Goal: Task Accomplishment & Management: Manage account settings

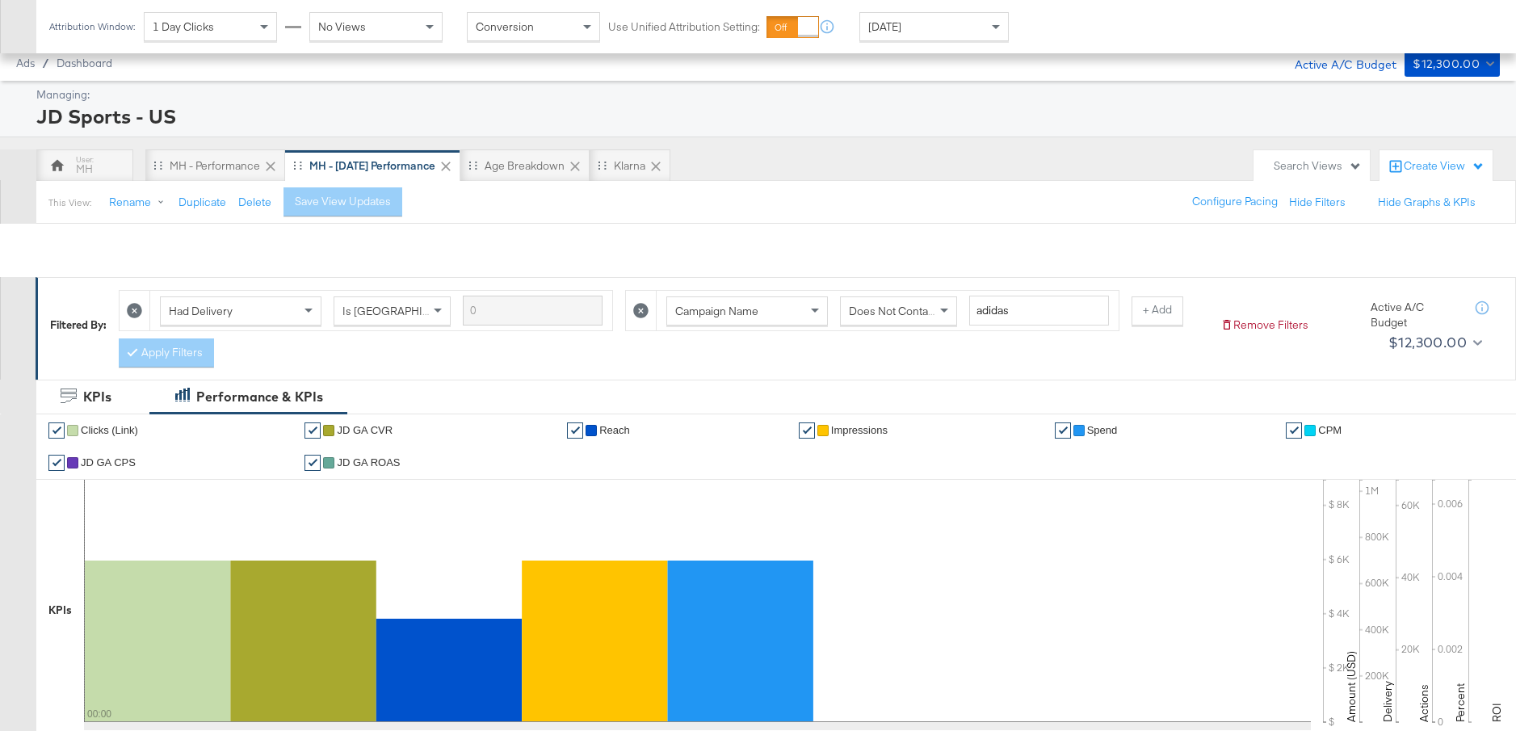
scroll to position [548, 0]
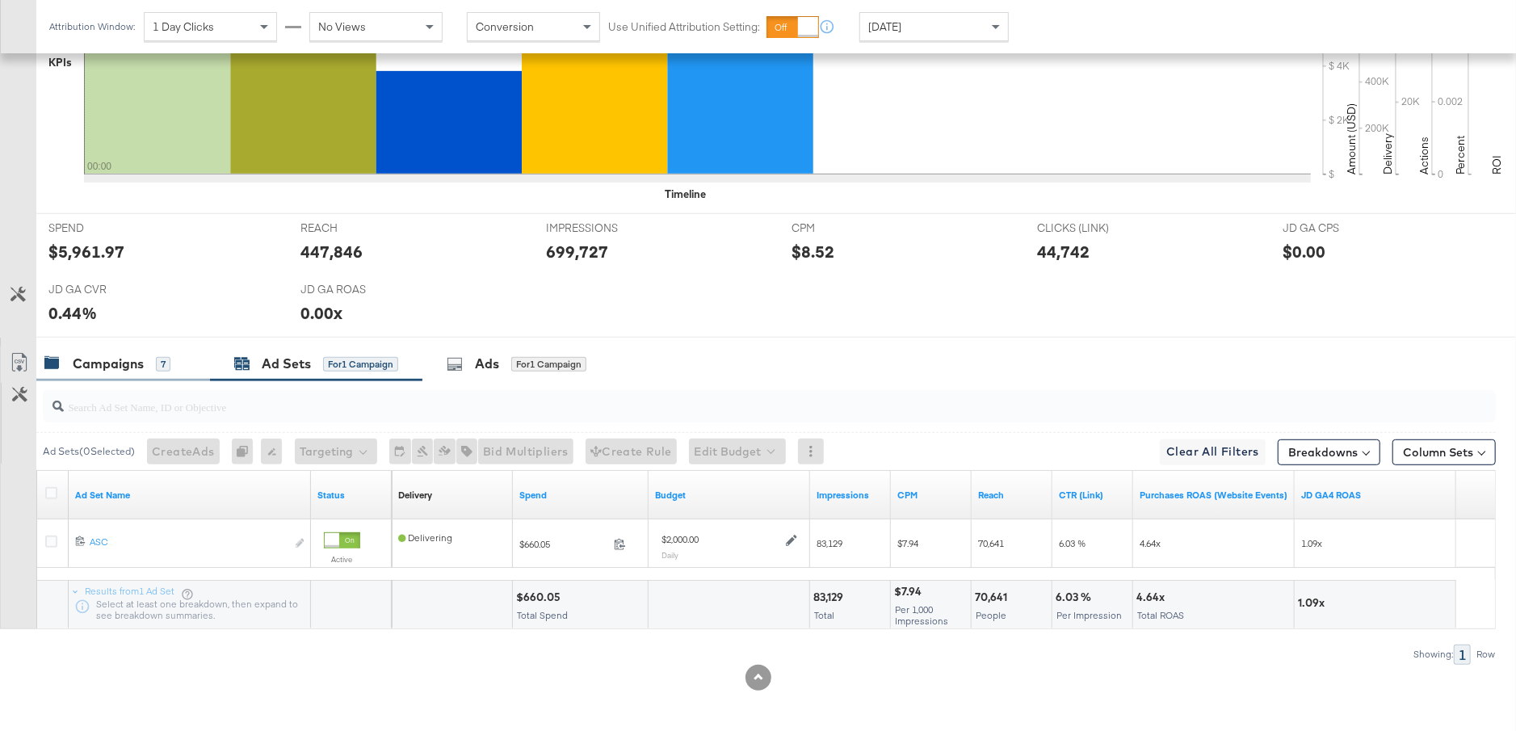
click at [112, 355] on div "Campaigns" at bounding box center [108, 364] width 71 height 19
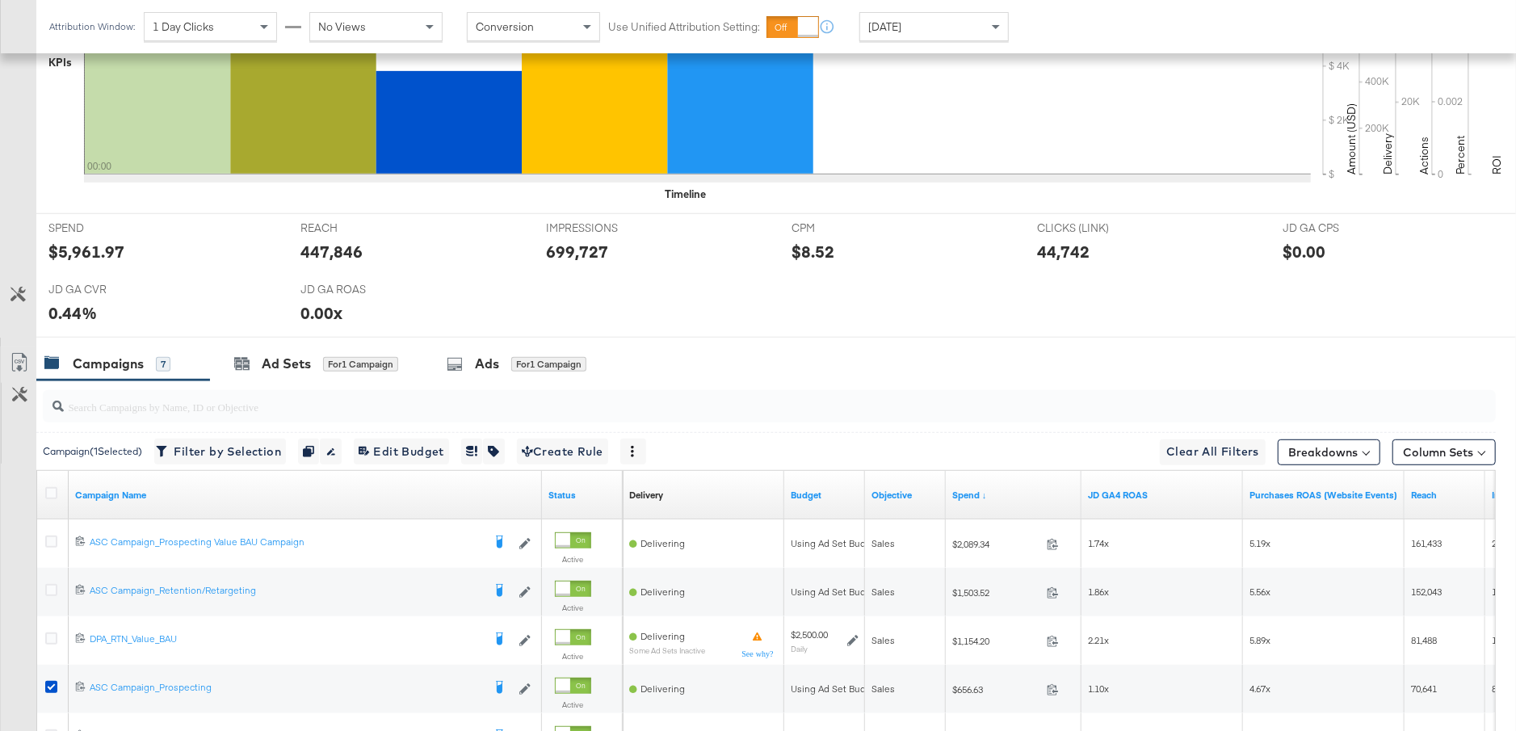
scroll to position [0, 0]
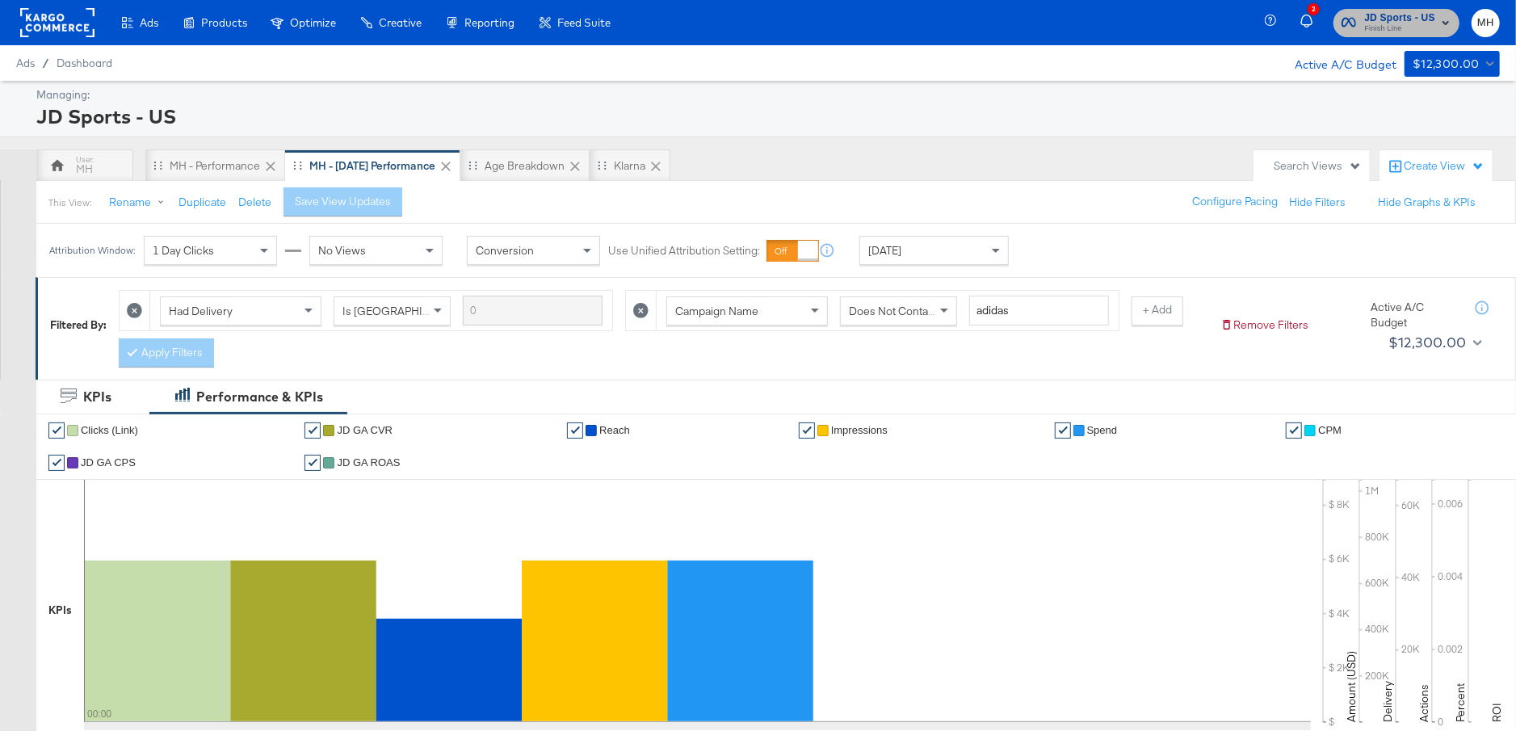
click at [1403, 32] on span "Finish Line" at bounding box center [1399, 29] width 71 height 13
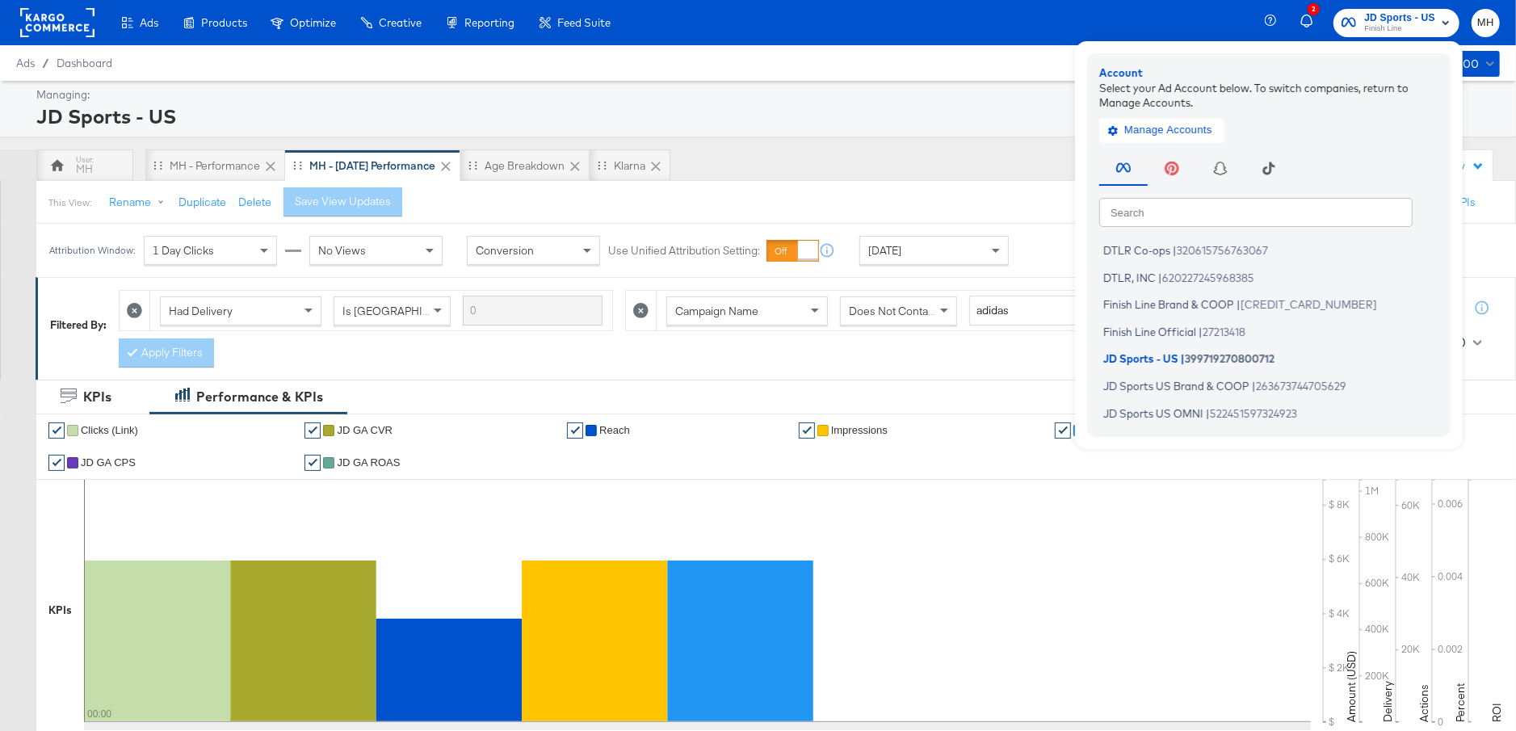
click at [990, 194] on div "This View: Rename Duplicate Delete Save View Updates Configure Pacing Hide Filt…" at bounding box center [776, 202] width 1481 height 44
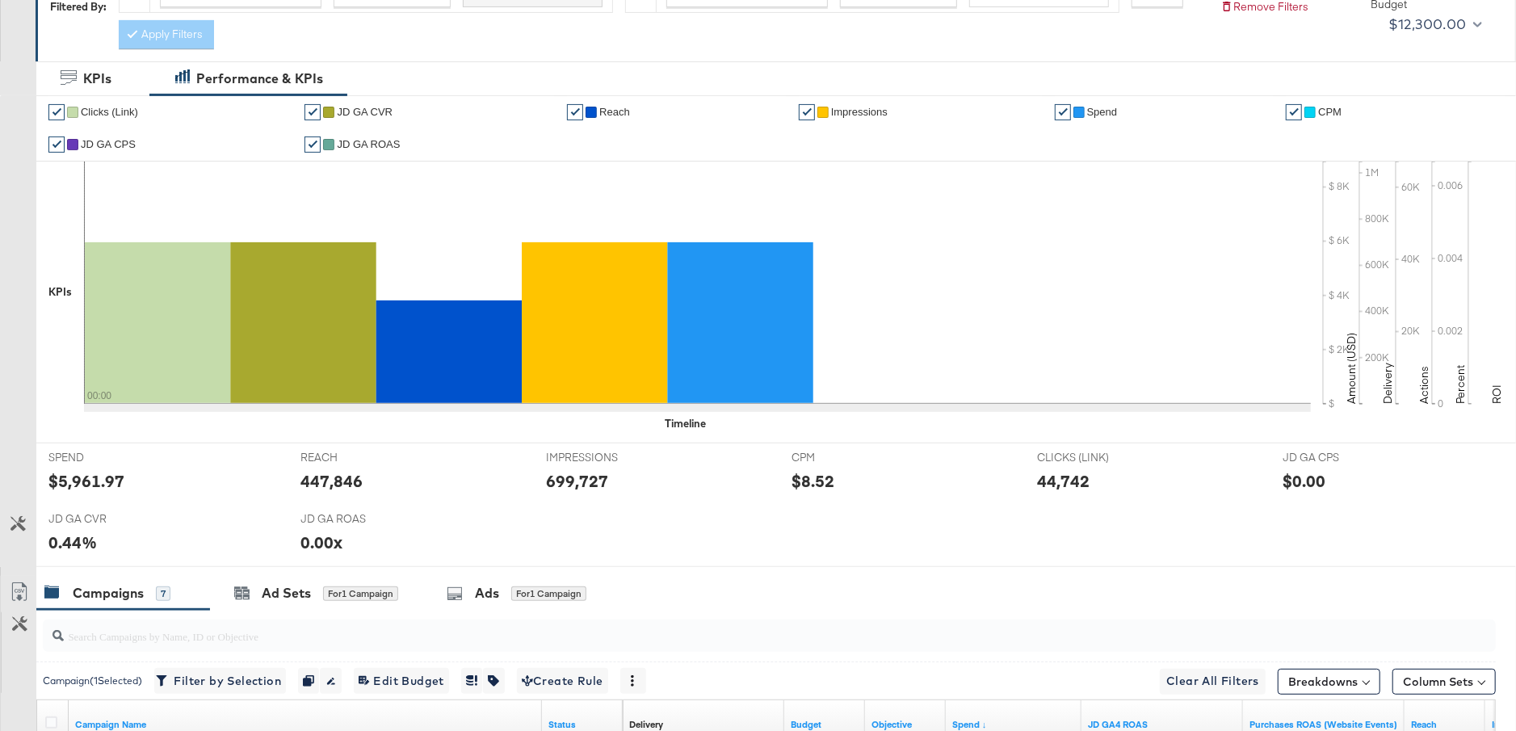
scroll to position [838, 0]
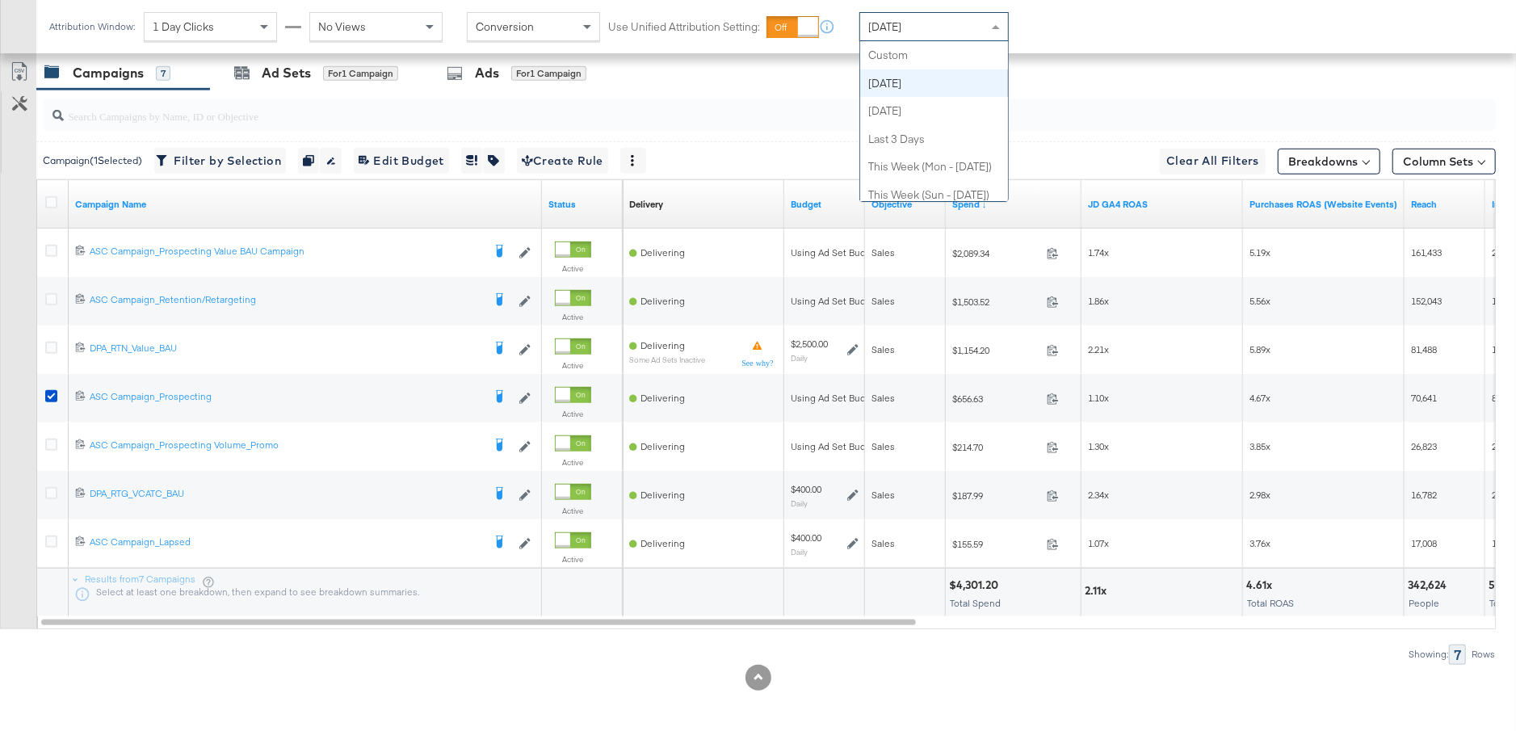
click at [983, 33] on div "[DATE]" at bounding box center [934, 26] width 148 height 27
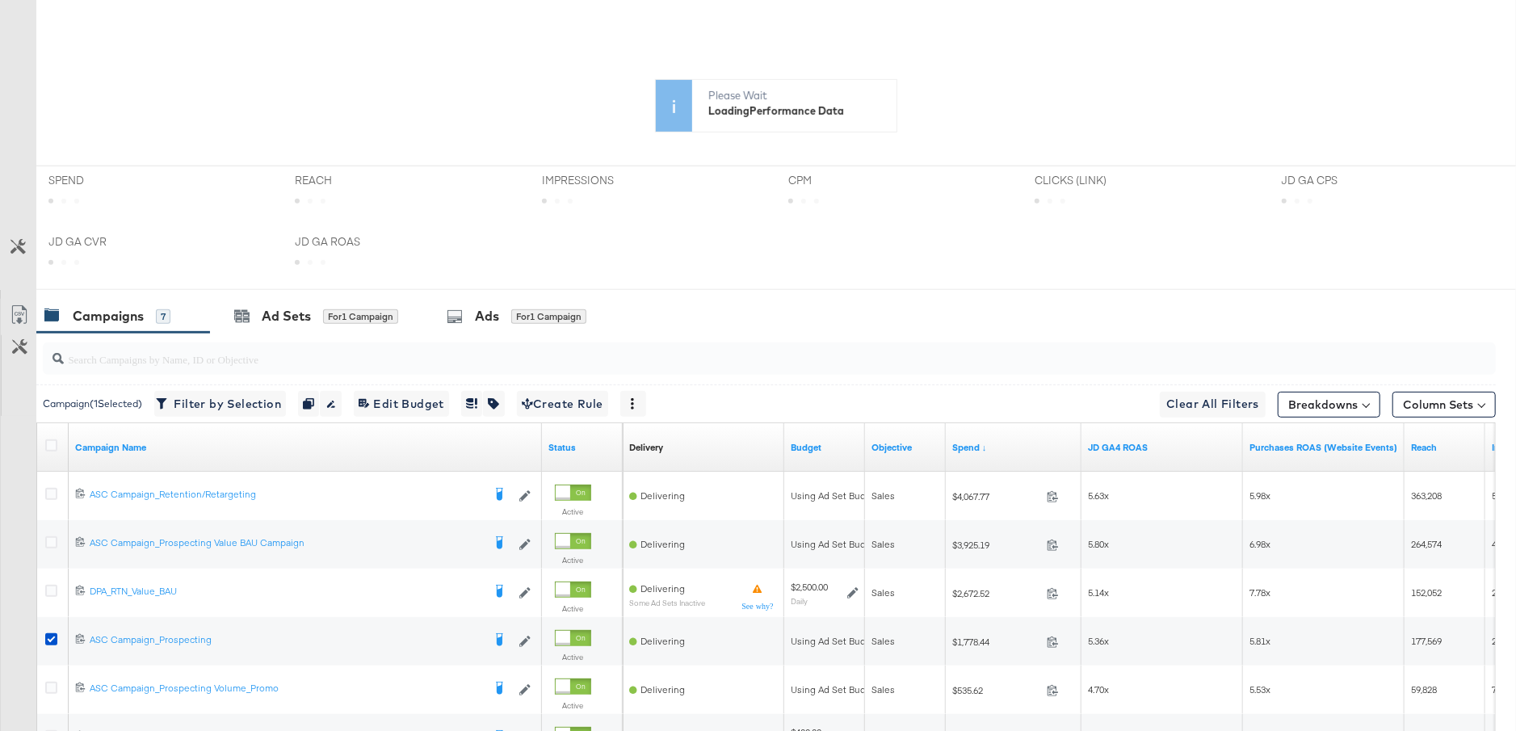
scroll to position [0, 0]
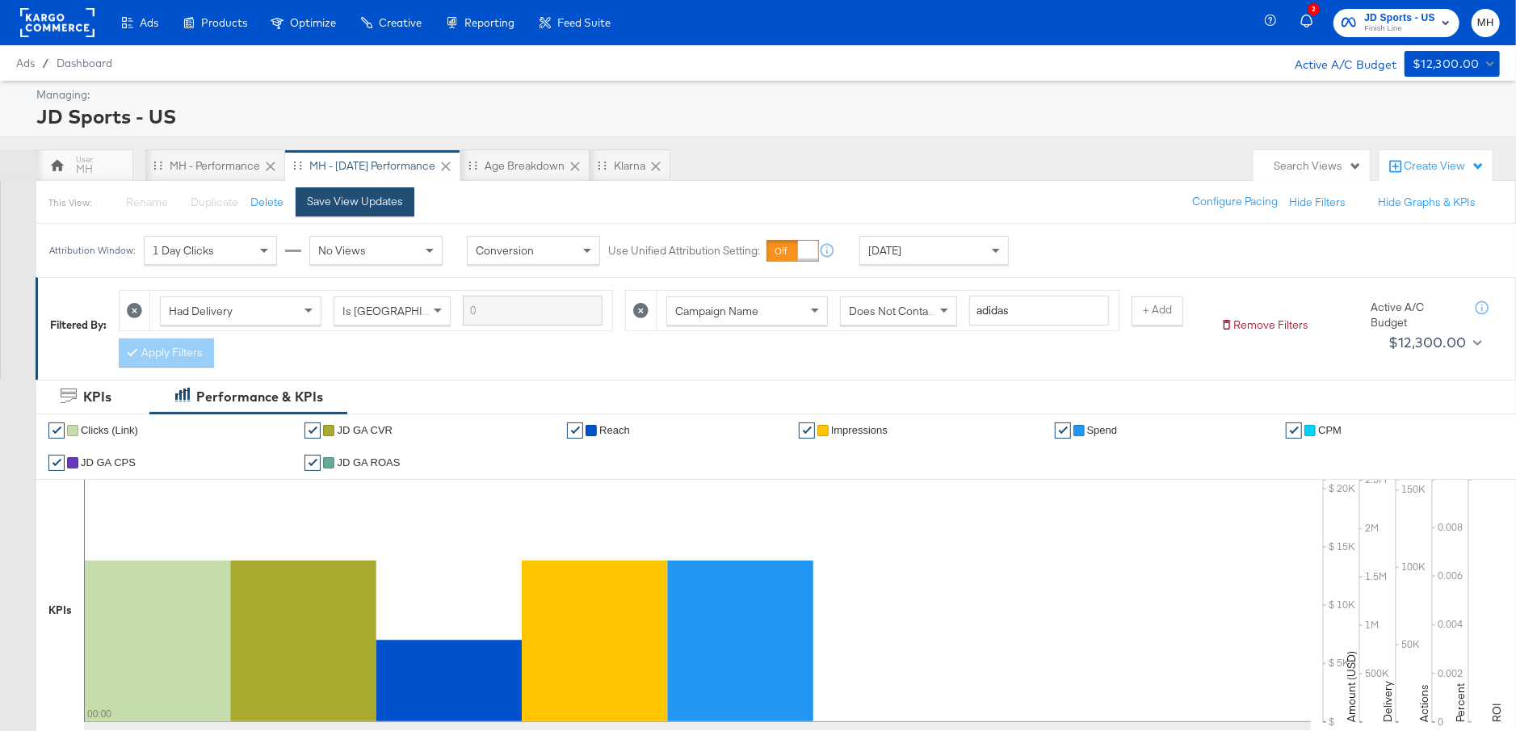
click at [378, 208] on button "Save View Updates" at bounding box center [355, 201] width 119 height 29
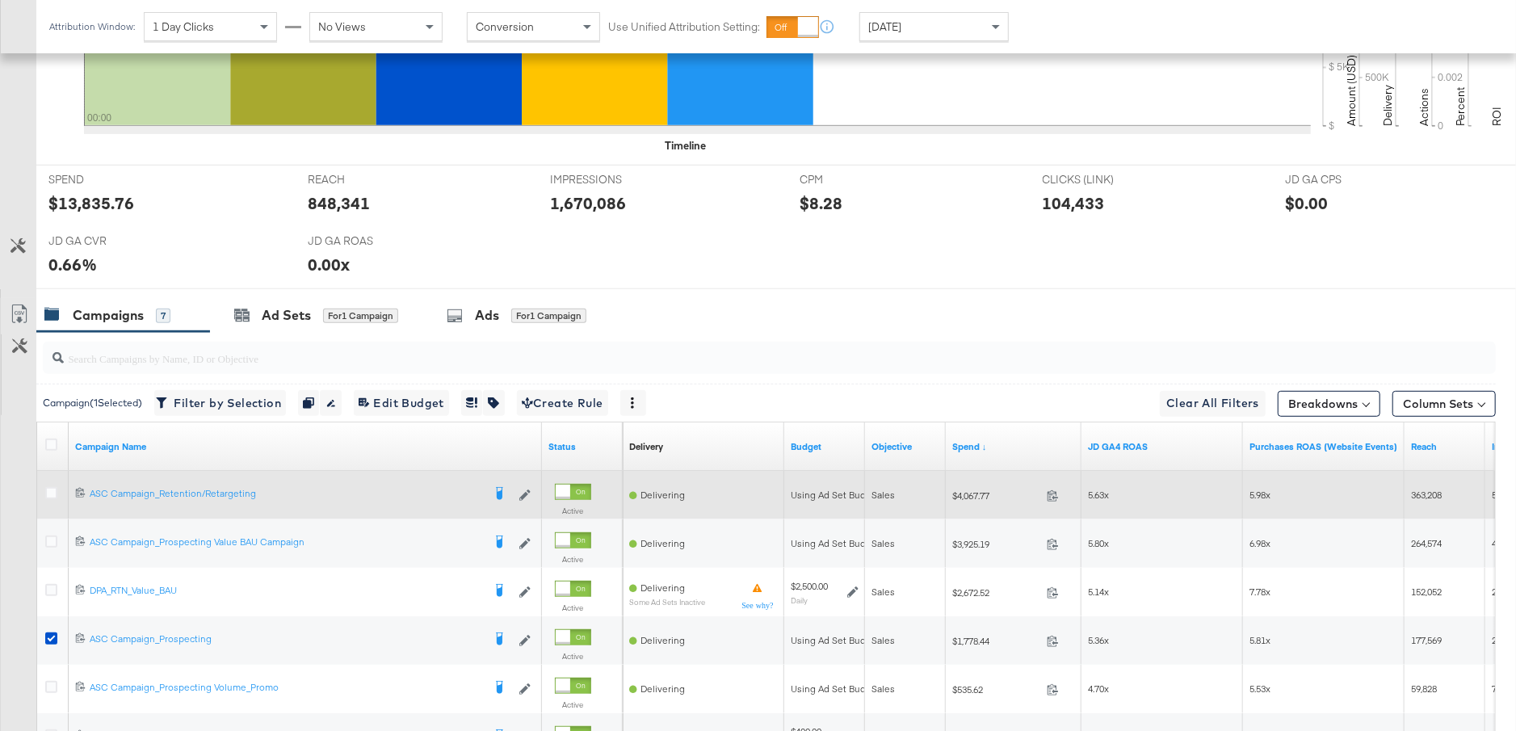
scroll to position [838, 0]
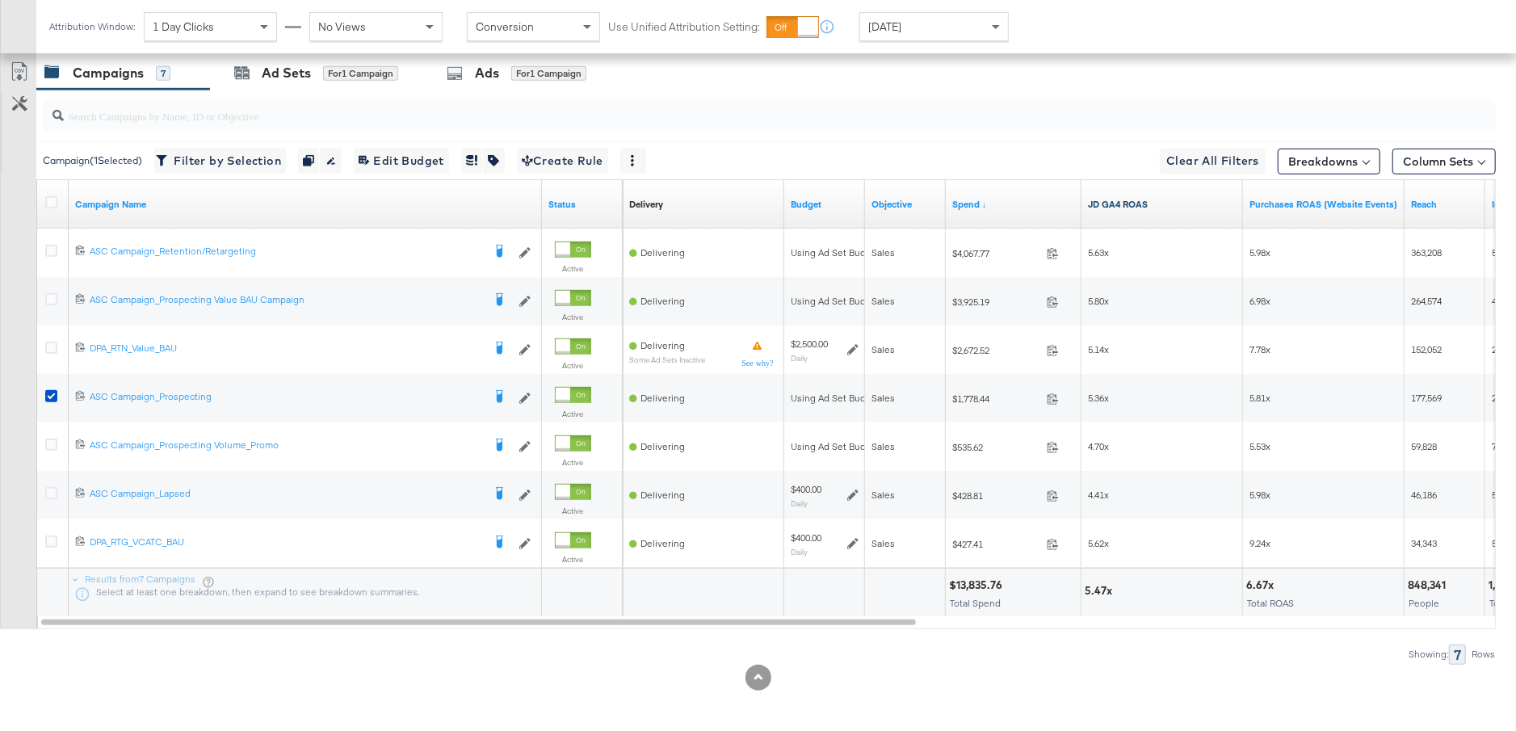
click at [1164, 202] on link "JD GA4 ROAS" at bounding box center [1162, 204] width 149 height 13
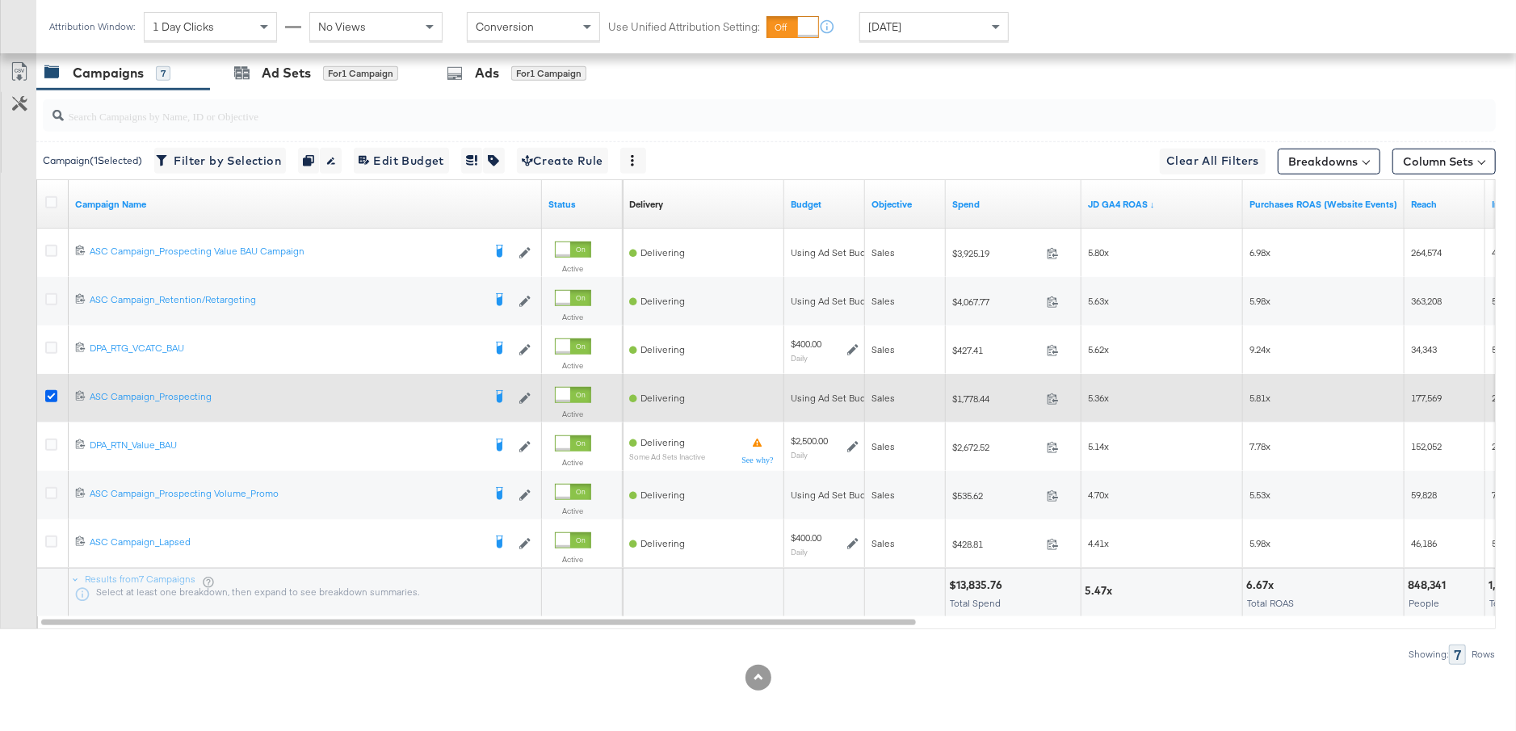
click at [49, 393] on icon at bounding box center [51, 396] width 12 height 12
click at [0, 0] on input "checkbox" at bounding box center [0, 0] width 0 height 0
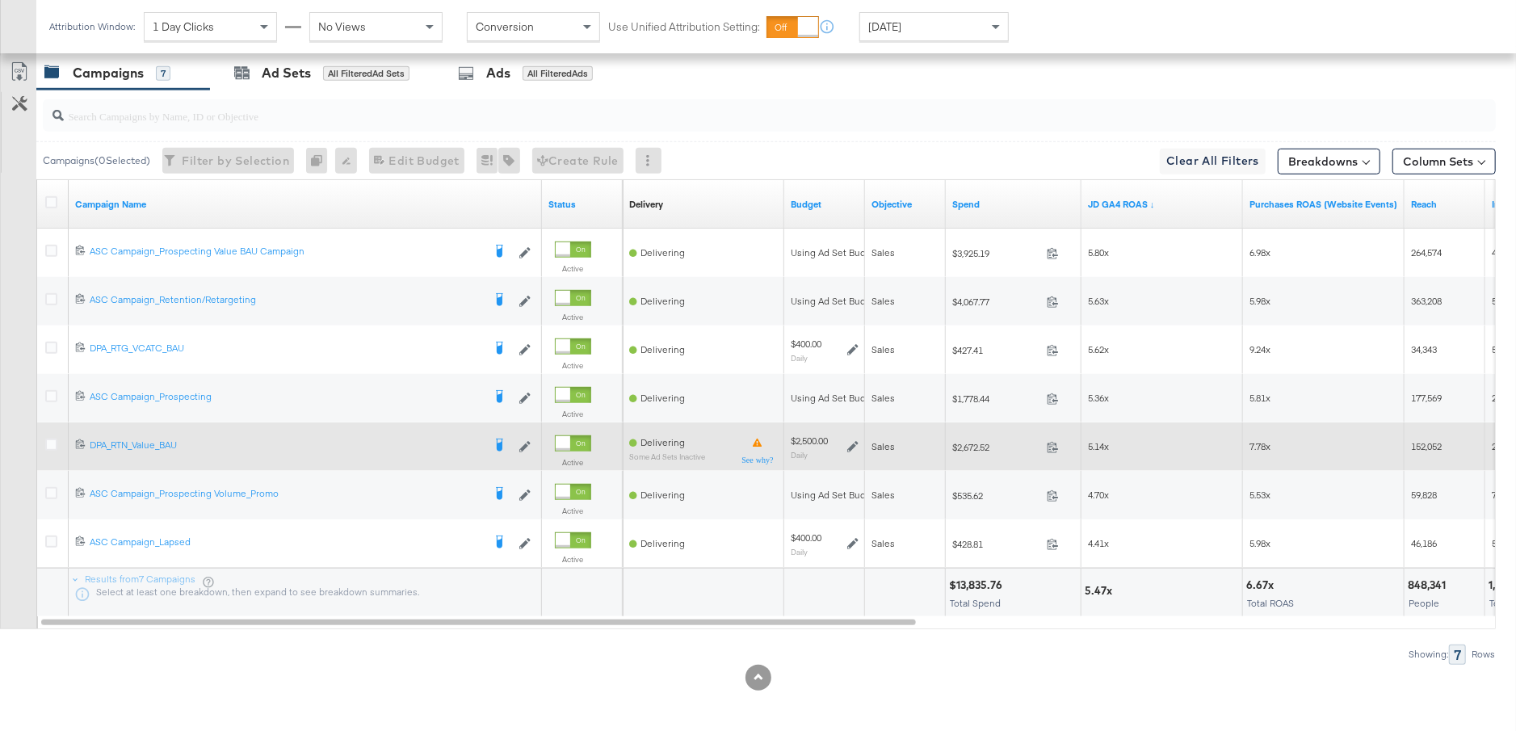
click at [847, 446] on icon at bounding box center [852, 446] width 11 height 11
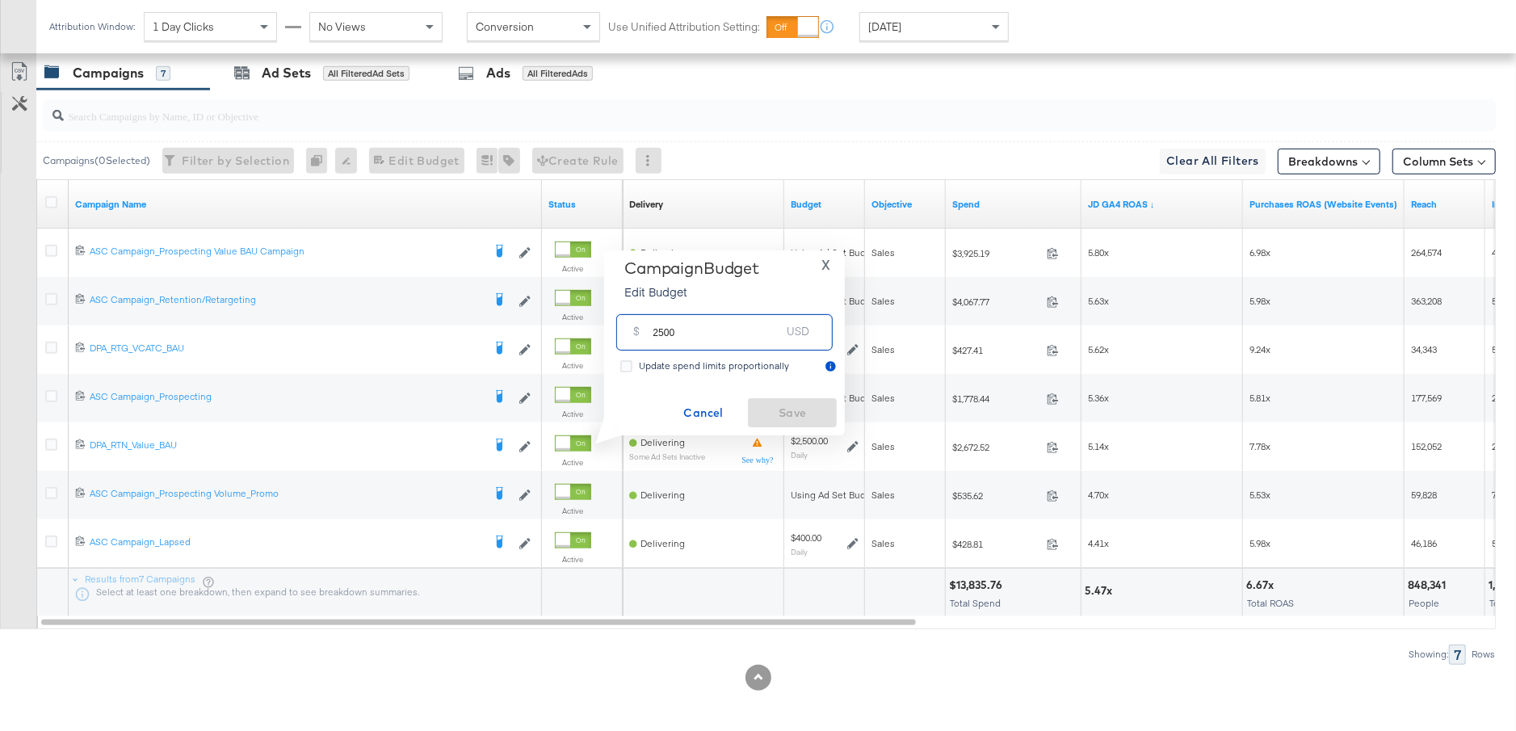
drag, startPoint x: 685, startPoint y: 331, endPoint x: 632, endPoint y: 332, distance: 53.3
click at [632, 331] on div "$ 2500 USD" at bounding box center [724, 332] width 216 height 36
type input "1000"
click at [825, 418] on span "Save" at bounding box center [792, 413] width 76 height 20
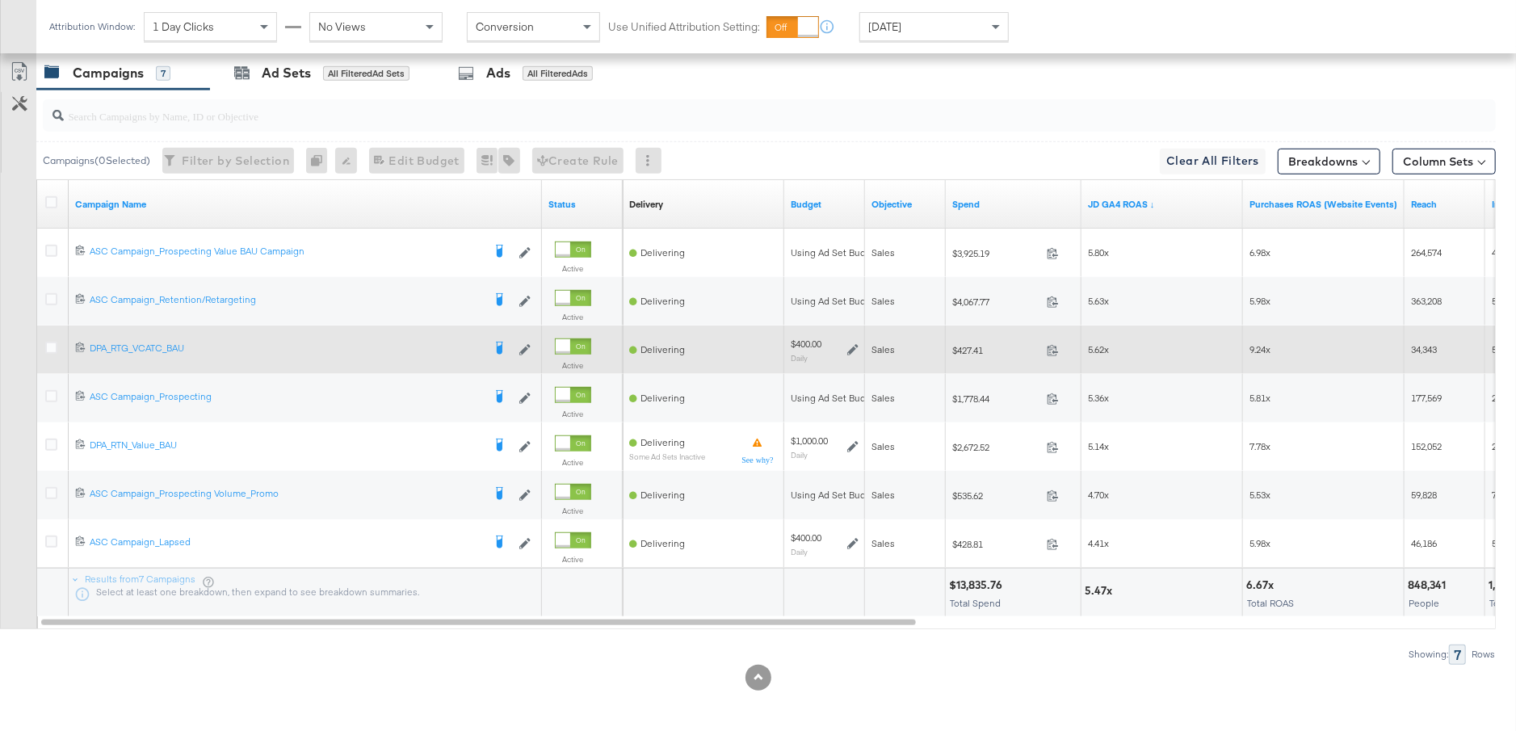
click at [850, 345] on icon at bounding box center [852, 349] width 11 height 11
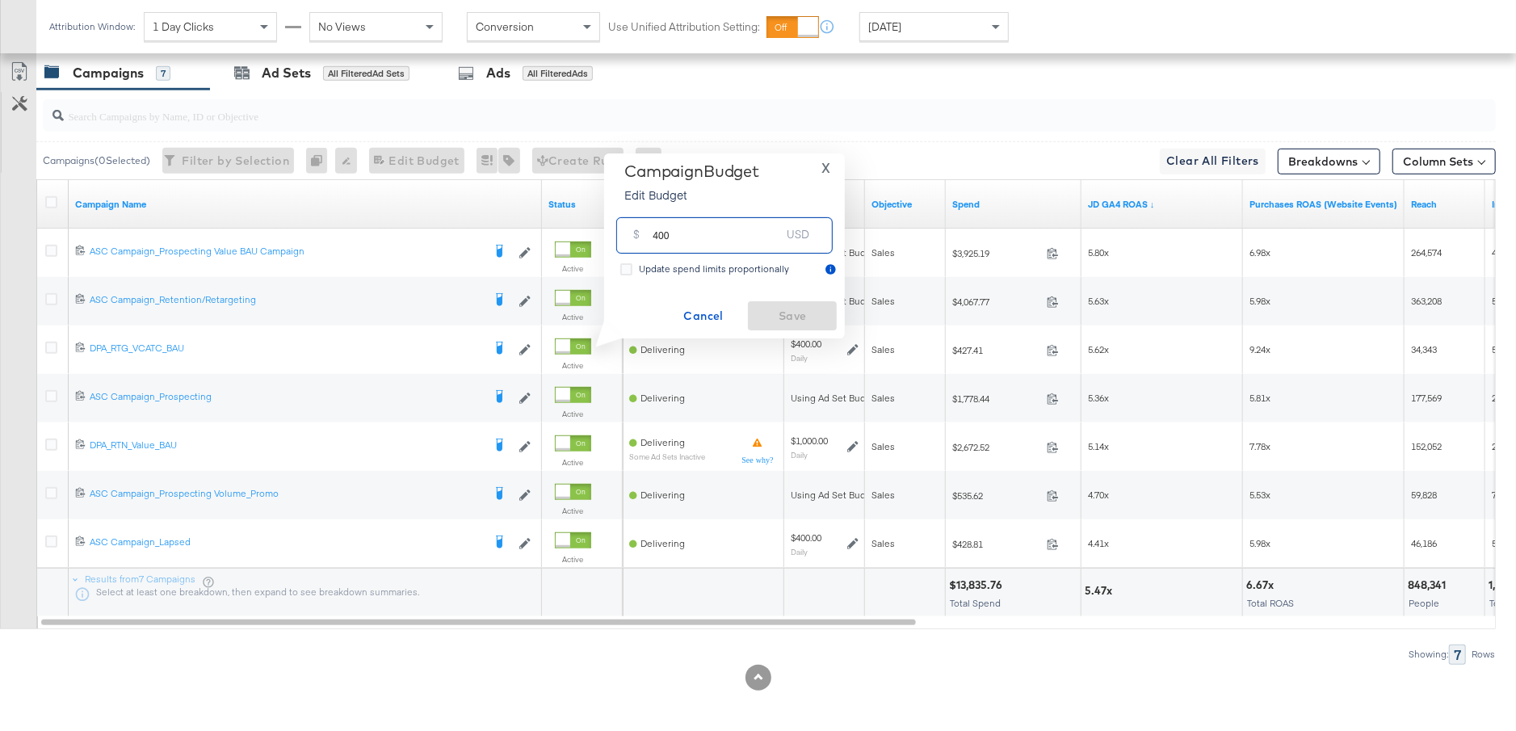
click at [662, 236] on input "400" at bounding box center [717, 229] width 128 height 35
drag, startPoint x: 673, startPoint y: 238, endPoint x: 639, endPoint y: 238, distance: 33.9
click at [639, 238] on div "$ 400 USD" at bounding box center [724, 235] width 216 height 36
type input "700"
click at [771, 318] on span "Save" at bounding box center [792, 316] width 76 height 20
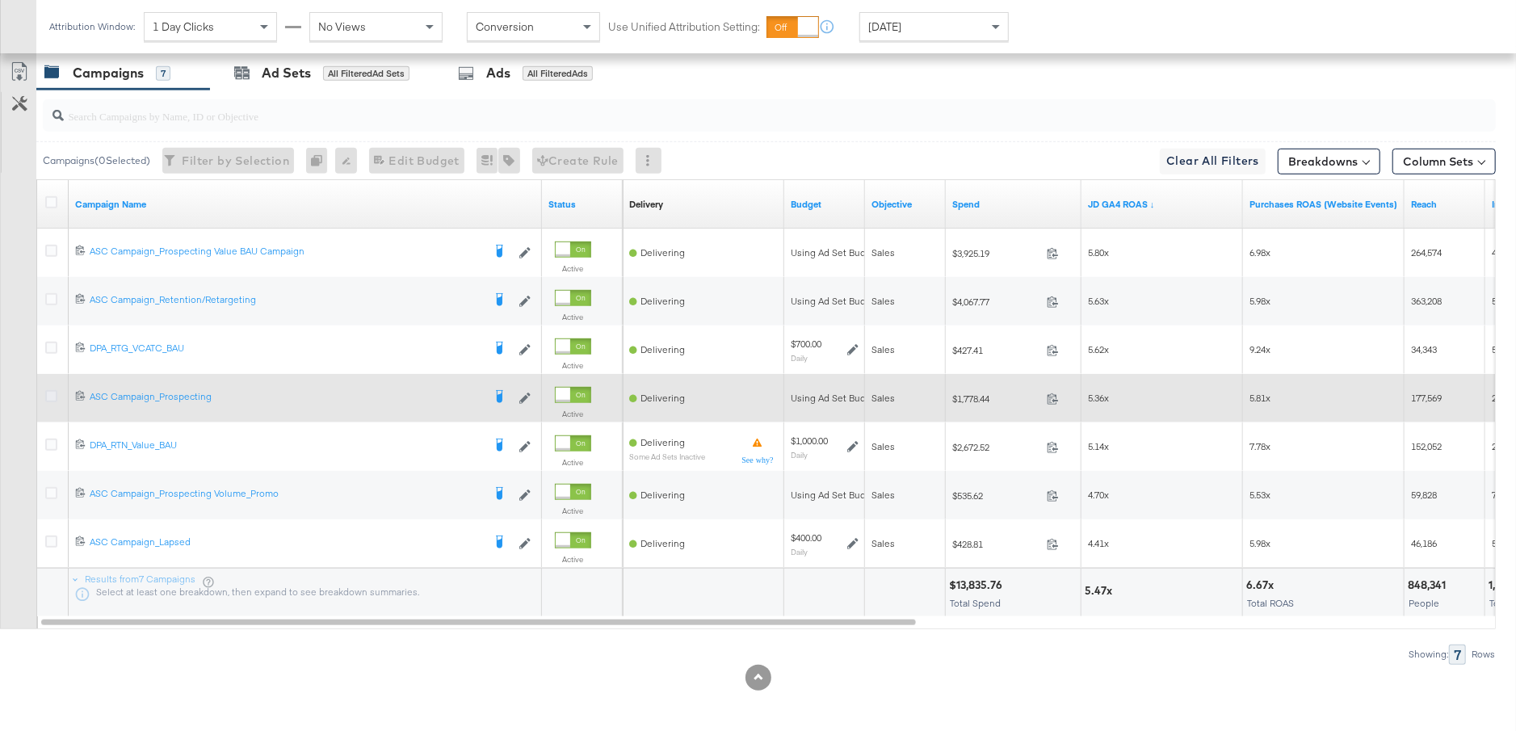
click at [52, 394] on icon at bounding box center [51, 396] width 12 height 12
click at [0, 0] on input "checkbox" at bounding box center [0, 0] width 0 height 0
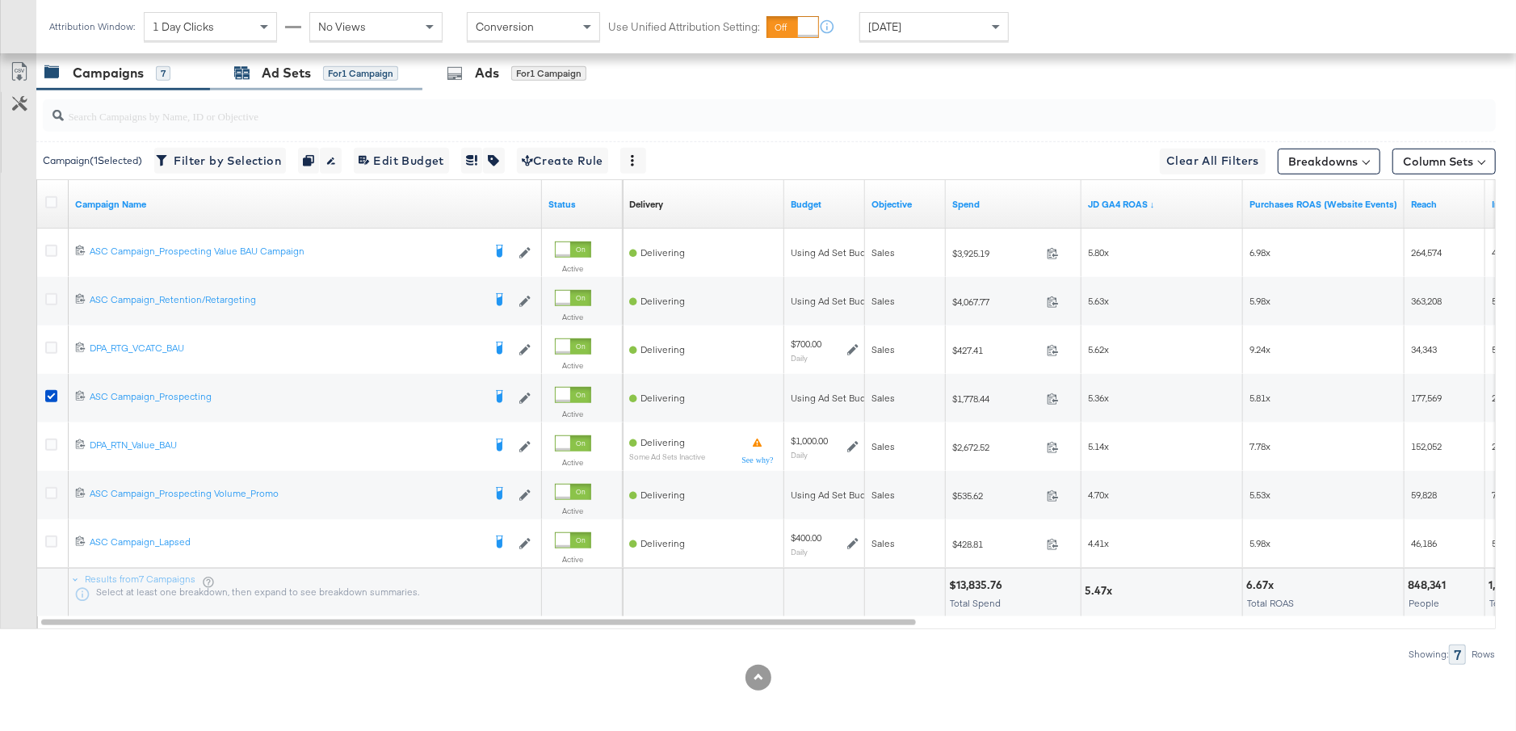
click at [311, 69] on div "Ad Sets for 1 Campaign" at bounding box center [316, 73] width 164 height 19
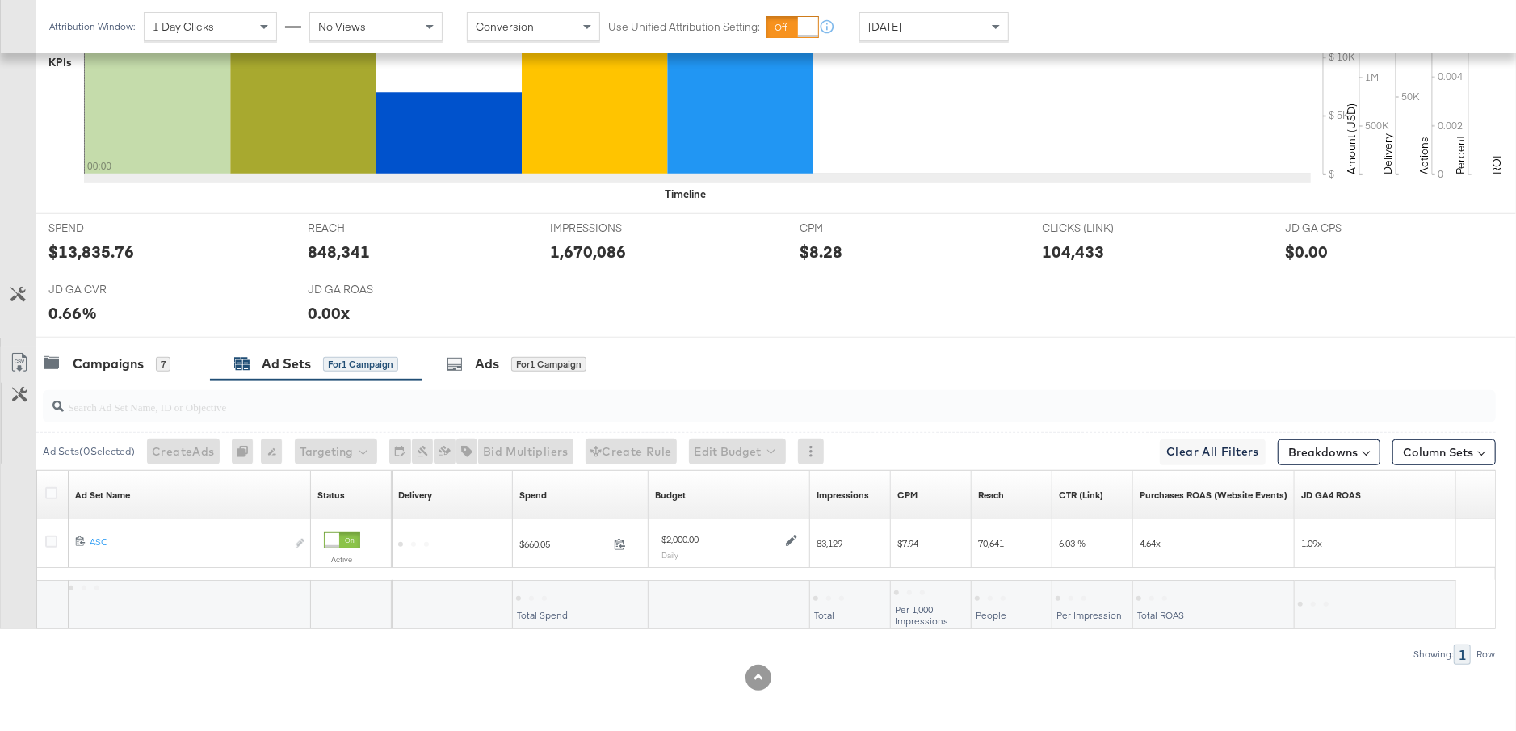
scroll to position [548, 0]
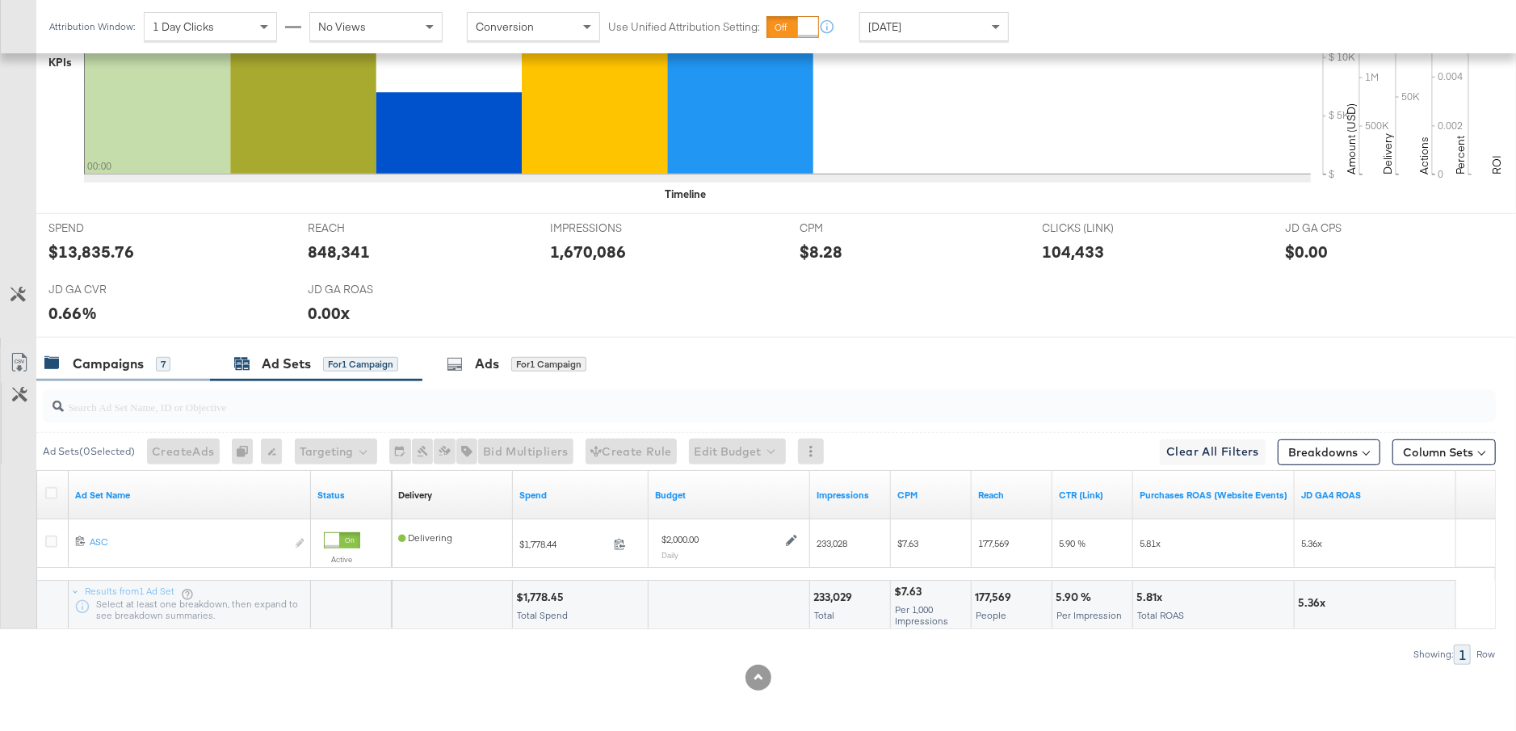
click at [120, 363] on div "Campaigns" at bounding box center [108, 364] width 71 height 19
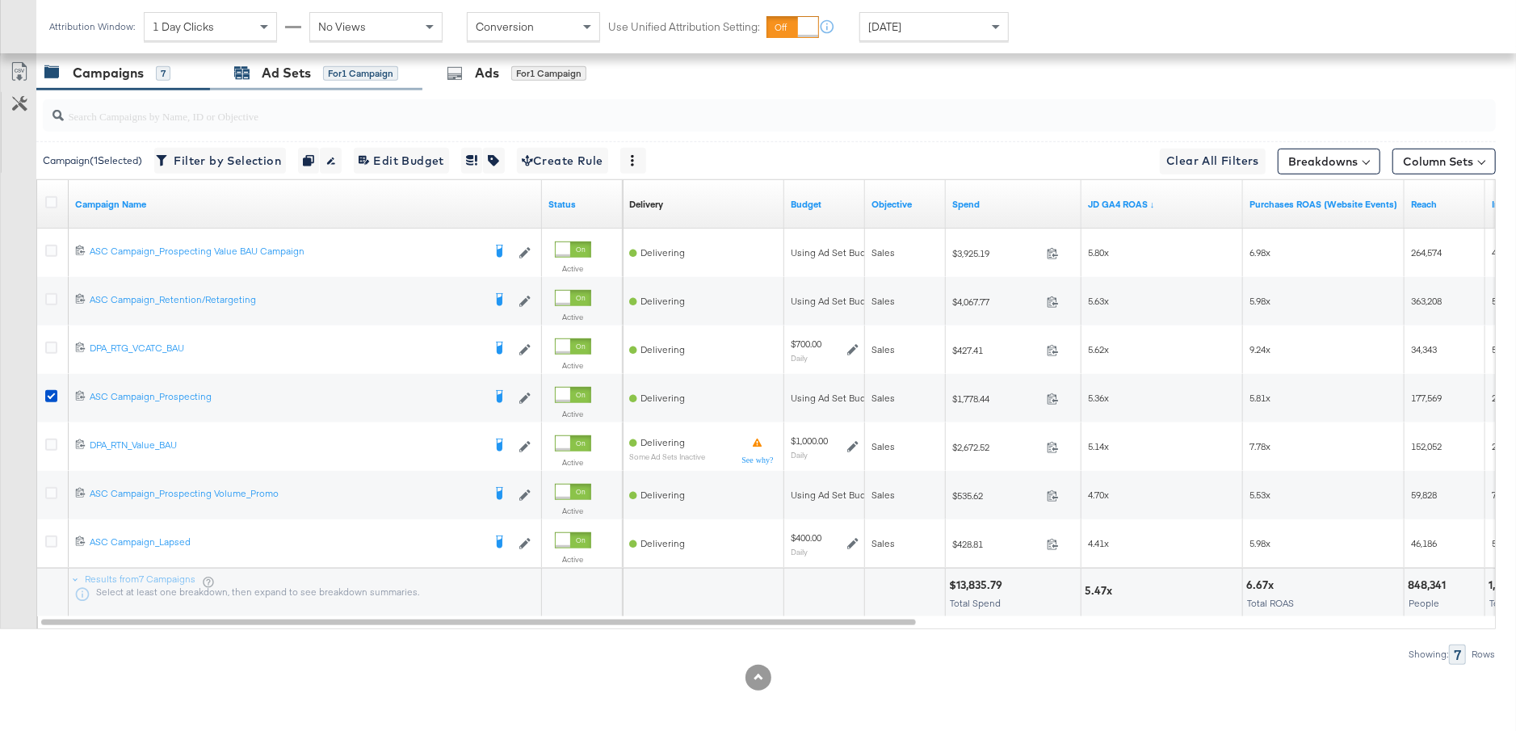
click at [305, 64] on div "Ad Sets" at bounding box center [286, 73] width 49 height 19
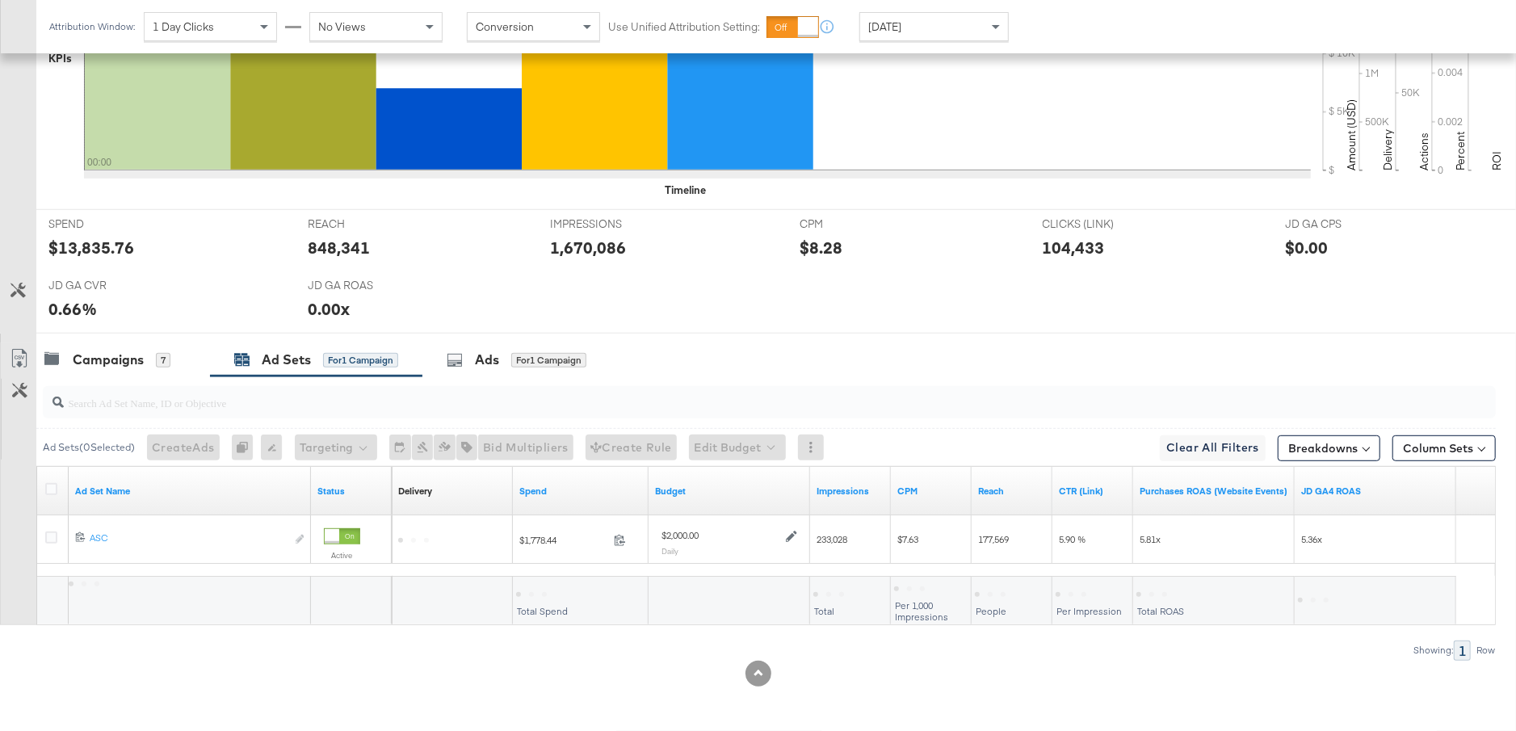
scroll to position [548, 0]
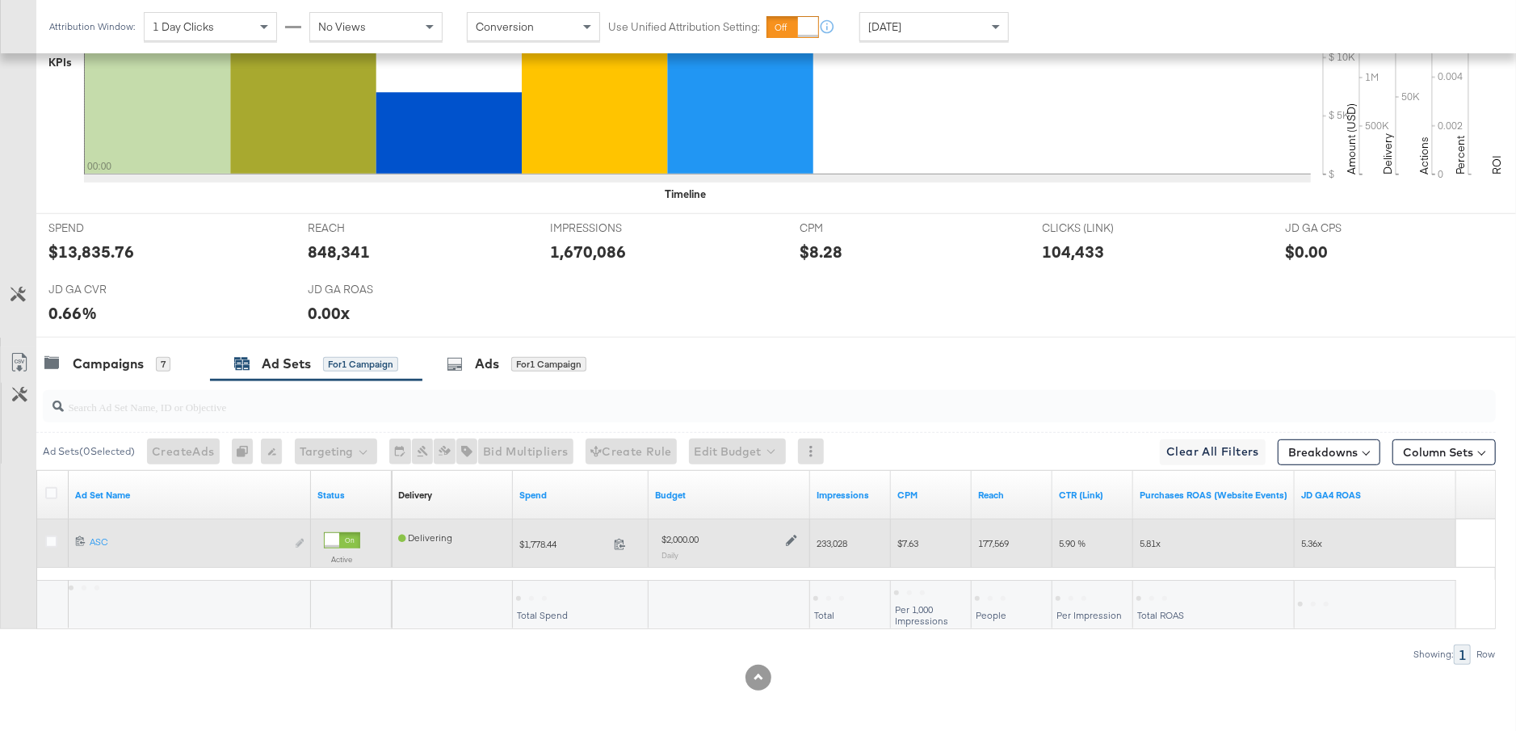
click at [788, 537] on icon at bounding box center [791, 541] width 11 height 11
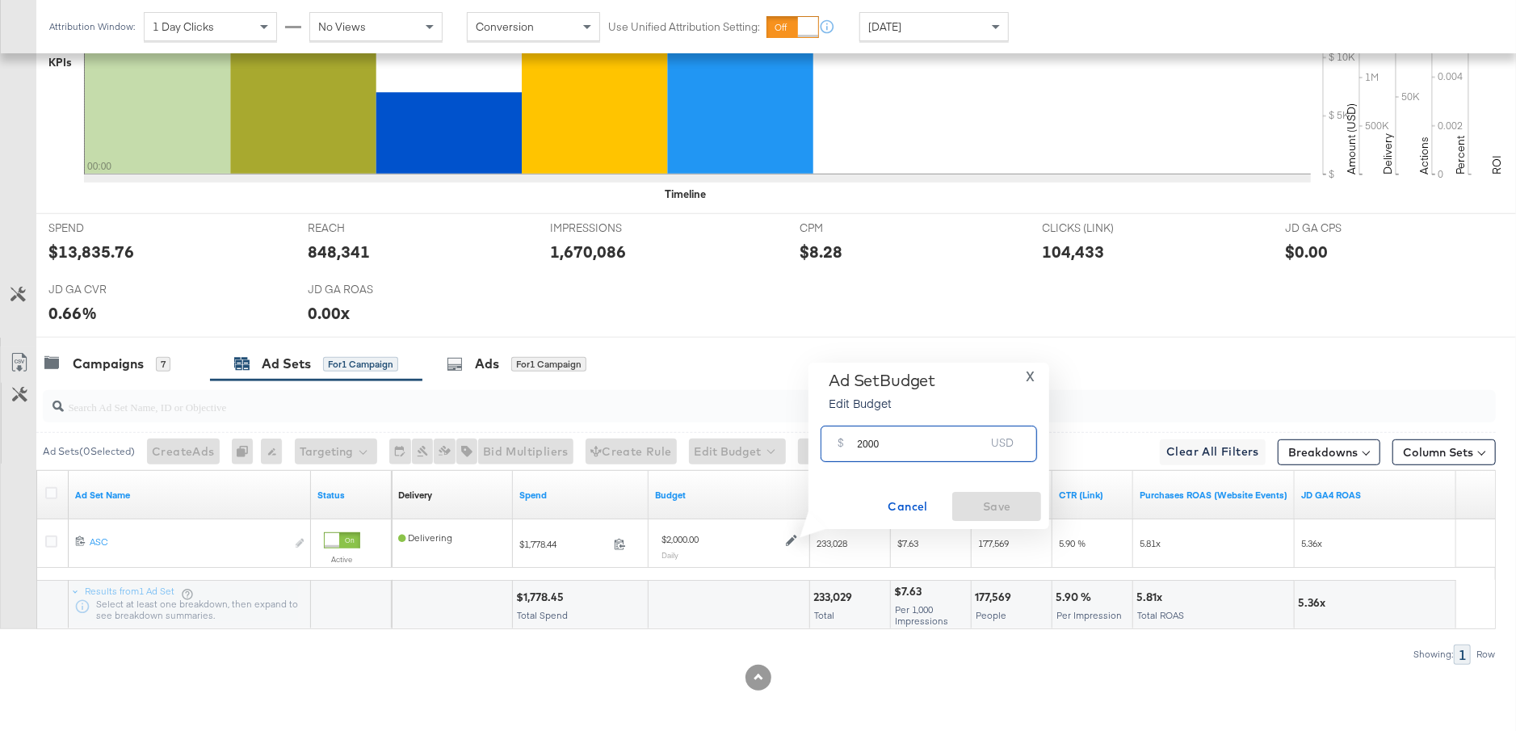
drag, startPoint x: 890, startPoint y: 449, endPoint x: 839, endPoint y: 449, distance: 50.9
click at [839, 449] on div "$ 2000 USD" at bounding box center [929, 444] width 216 height 36
type input "1600"
click at [994, 521] on button "Save" at bounding box center [996, 506] width 89 height 29
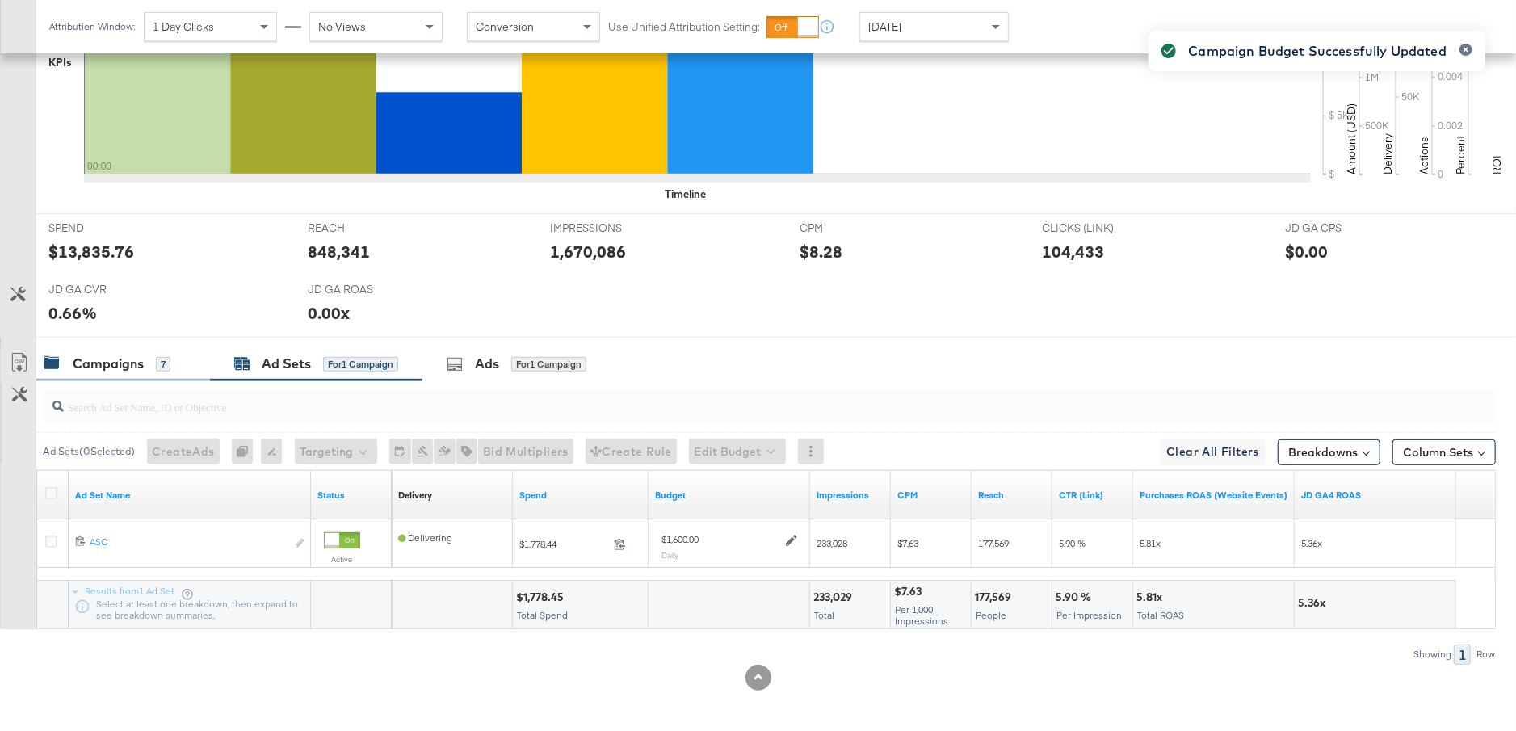
click at [111, 363] on div "Campaigns" at bounding box center [108, 364] width 71 height 19
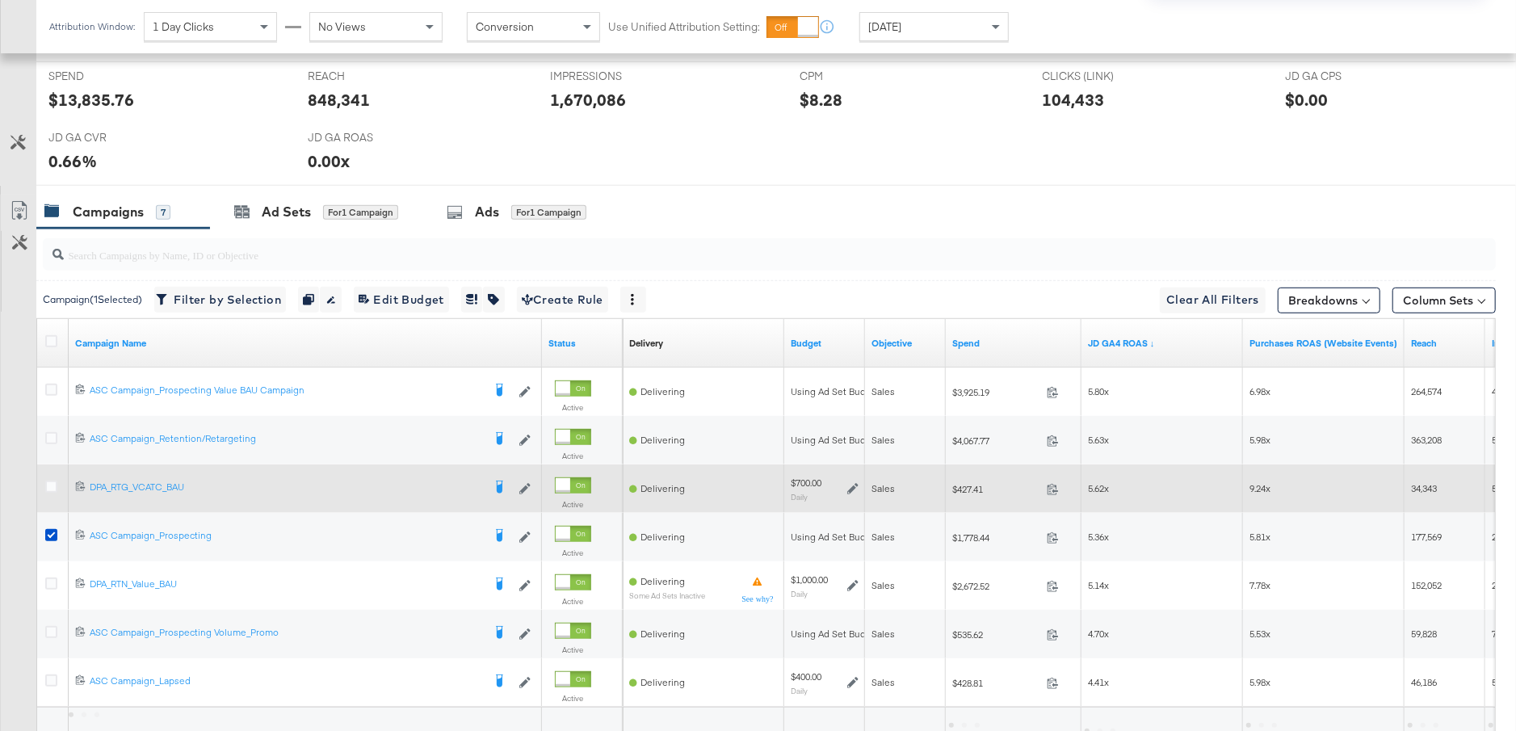
scroll to position [704, 0]
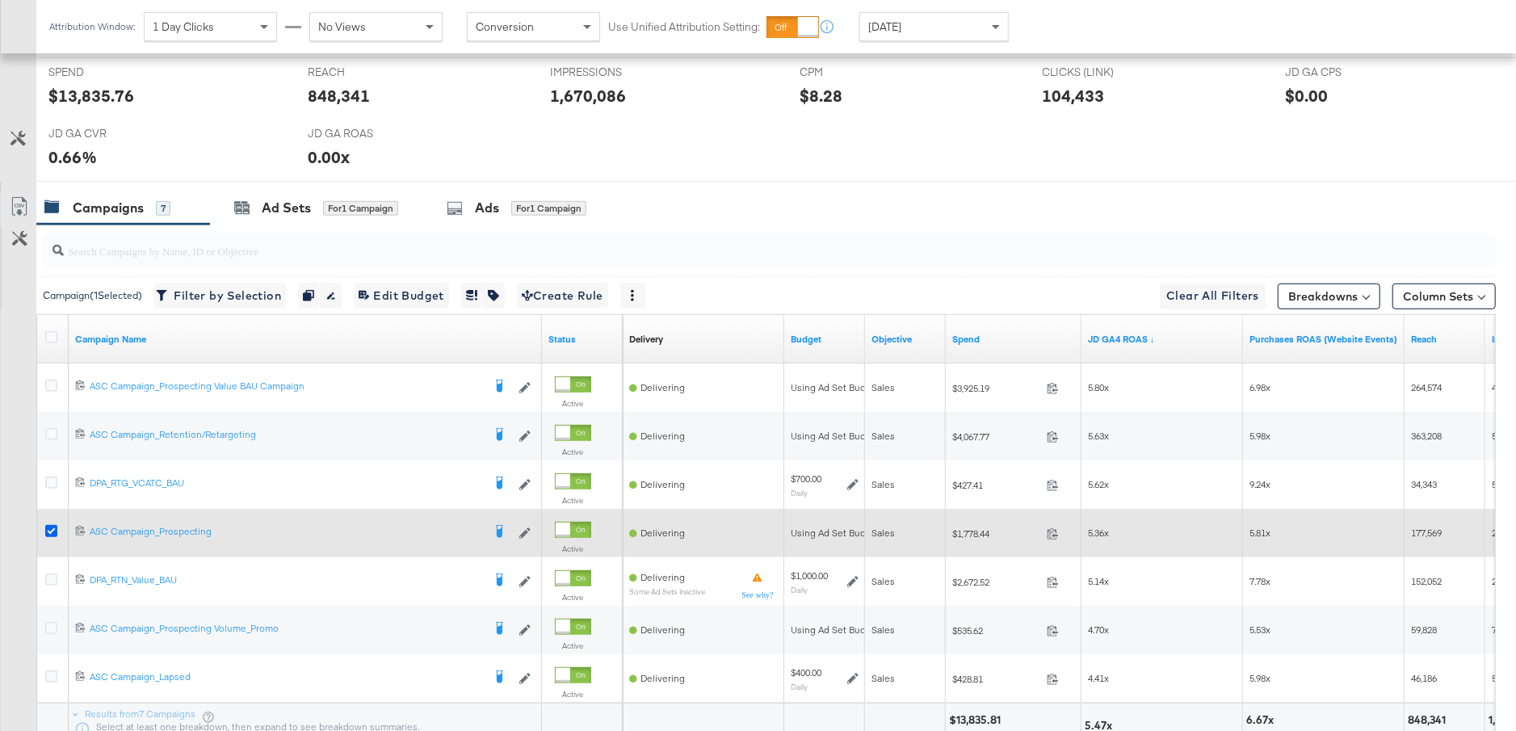
click at [49, 526] on icon at bounding box center [51, 531] width 12 height 12
click at [0, 0] on input "checkbox" at bounding box center [0, 0] width 0 height 0
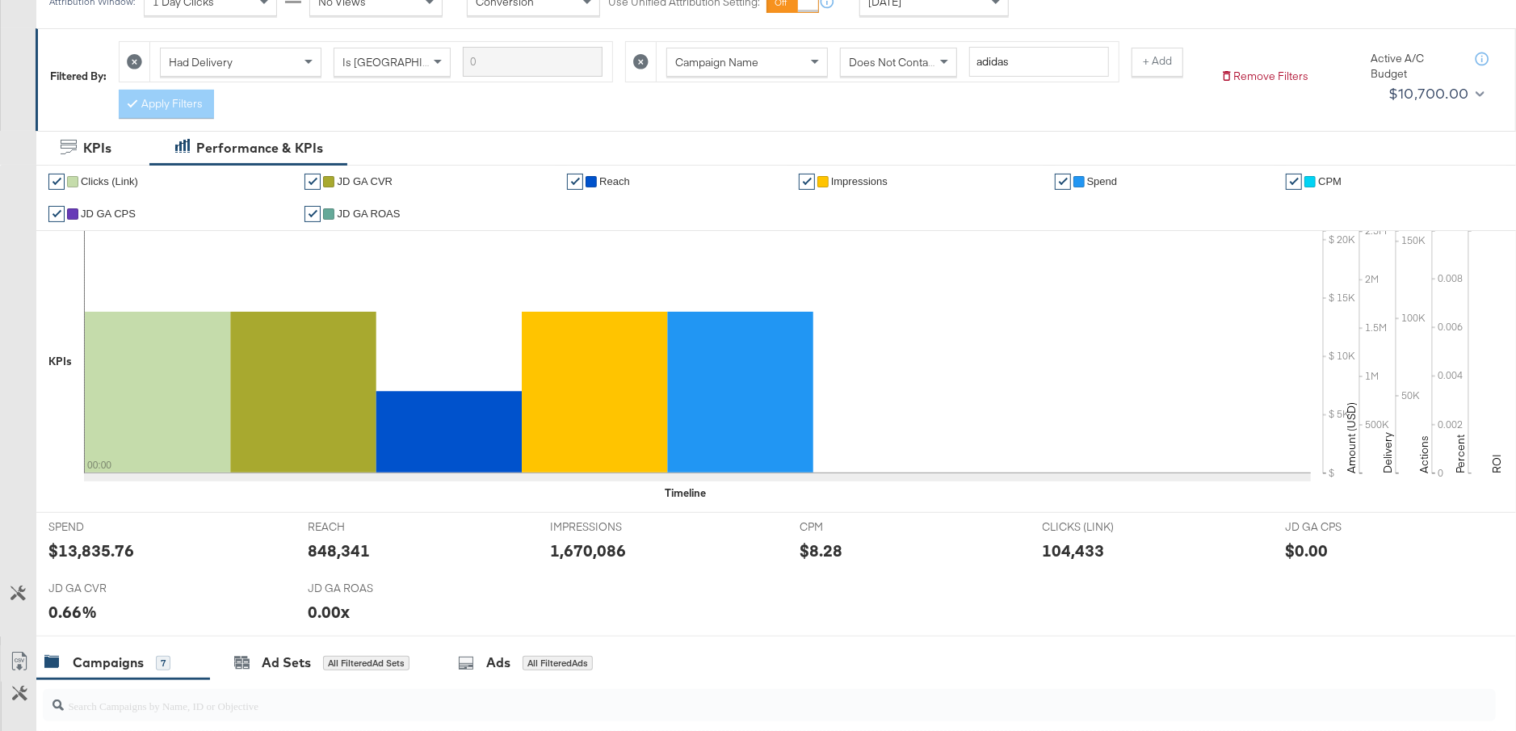
scroll to position [838, 0]
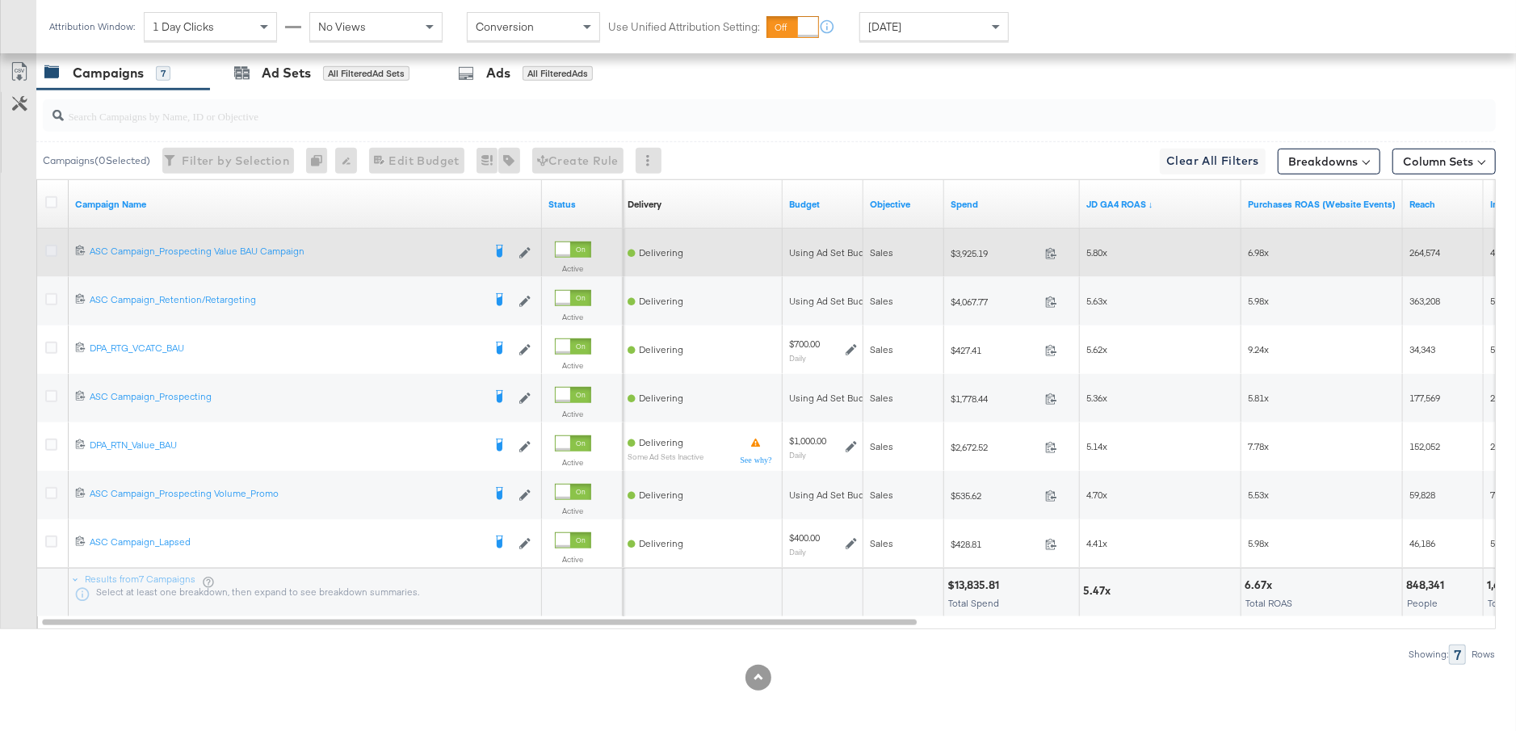
click at [48, 249] on icon at bounding box center [51, 251] width 12 height 12
click at [0, 0] on input "checkbox" at bounding box center [0, 0] width 0 height 0
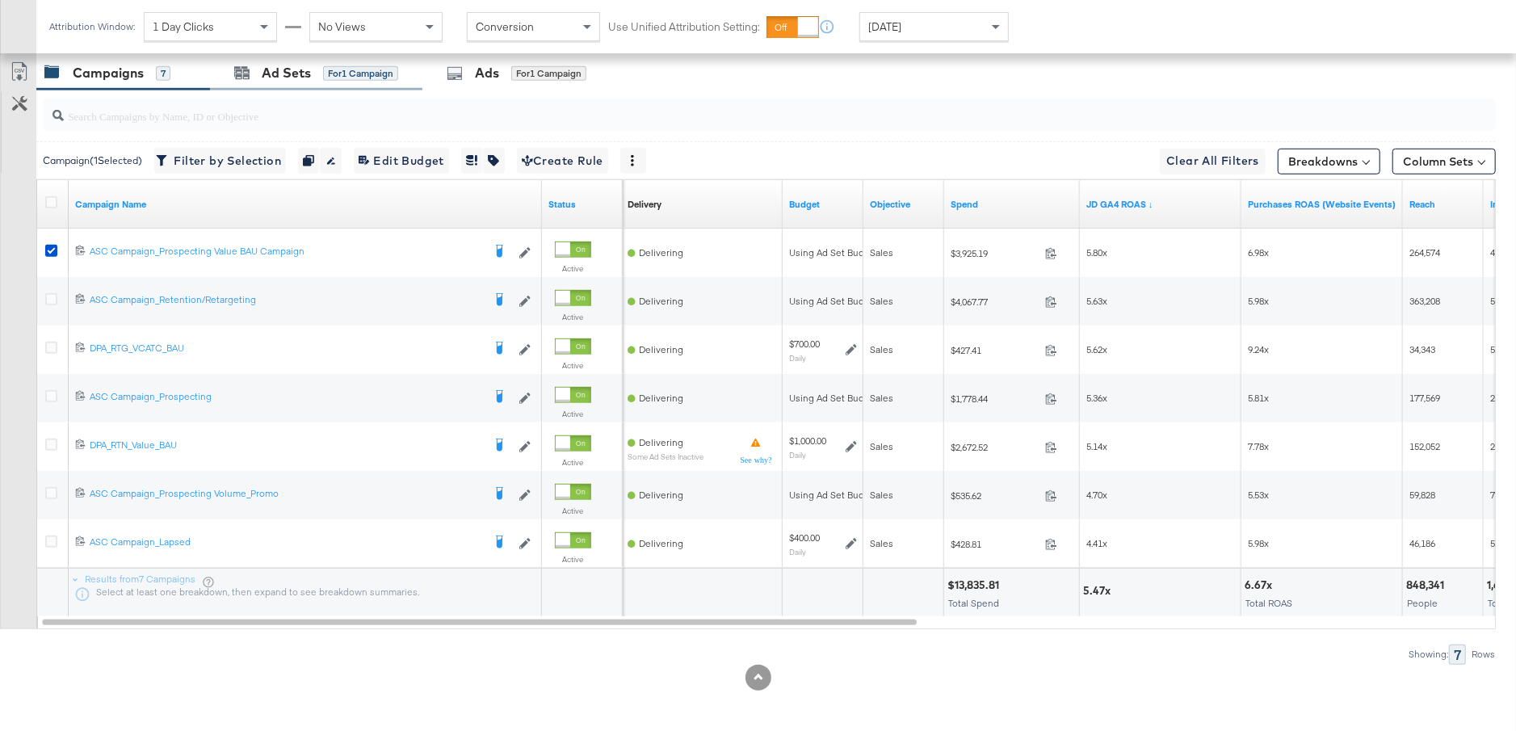
click at [275, 84] on div "Ad Sets for 1 Campaign" at bounding box center [316, 73] width 212 height 35
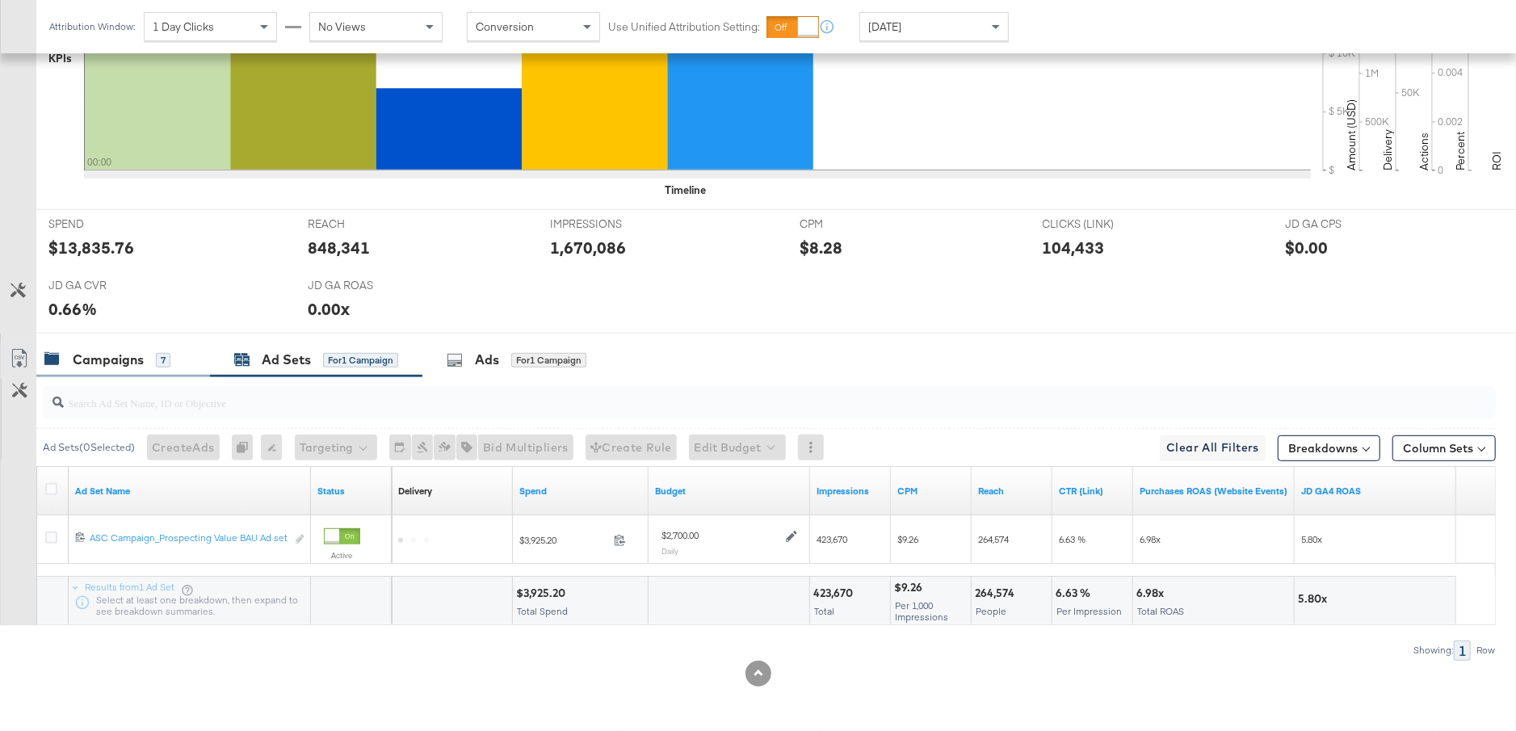
scroll to position [548, 0]
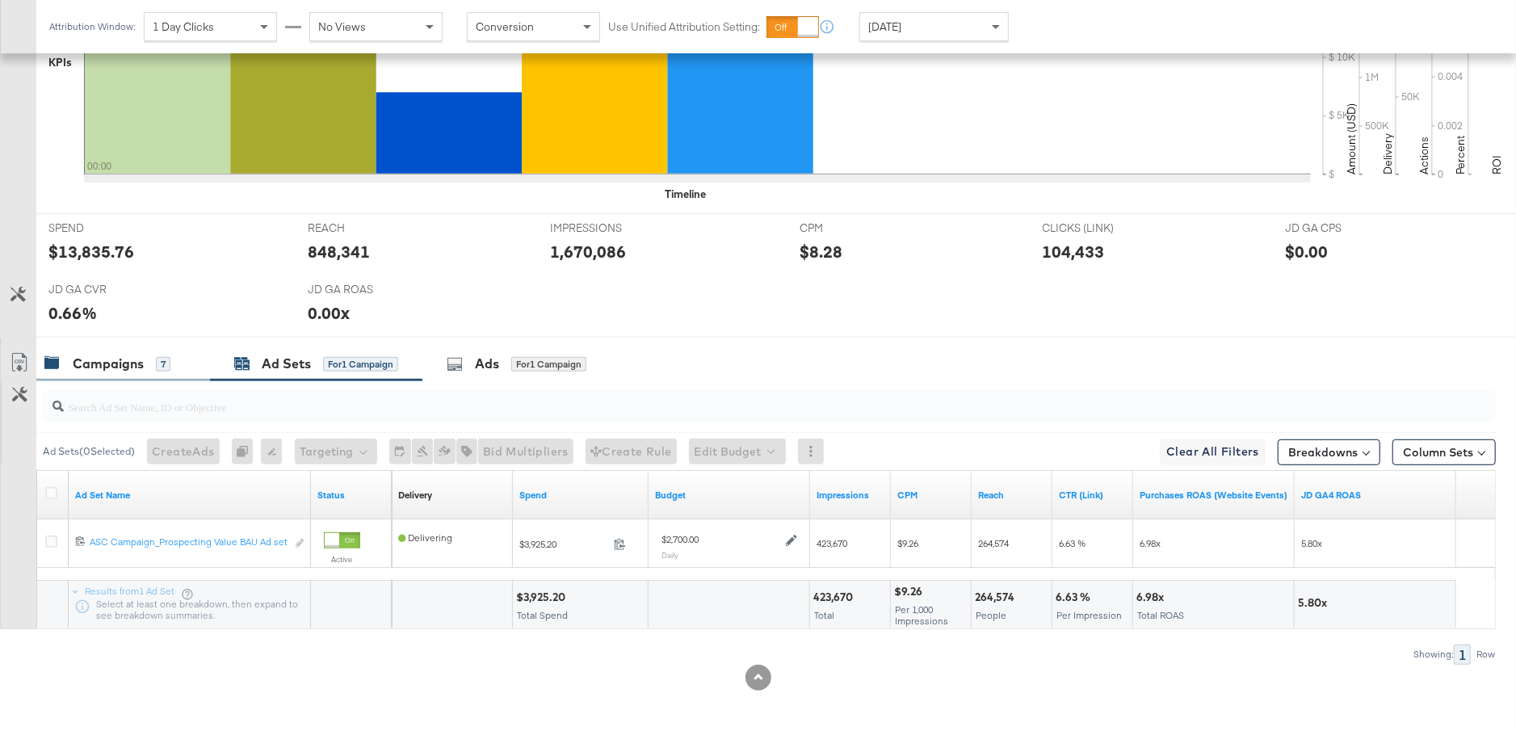
click at [124, 355] on div "Campaigns" at bounding box center [108, 364] width 71 height 19
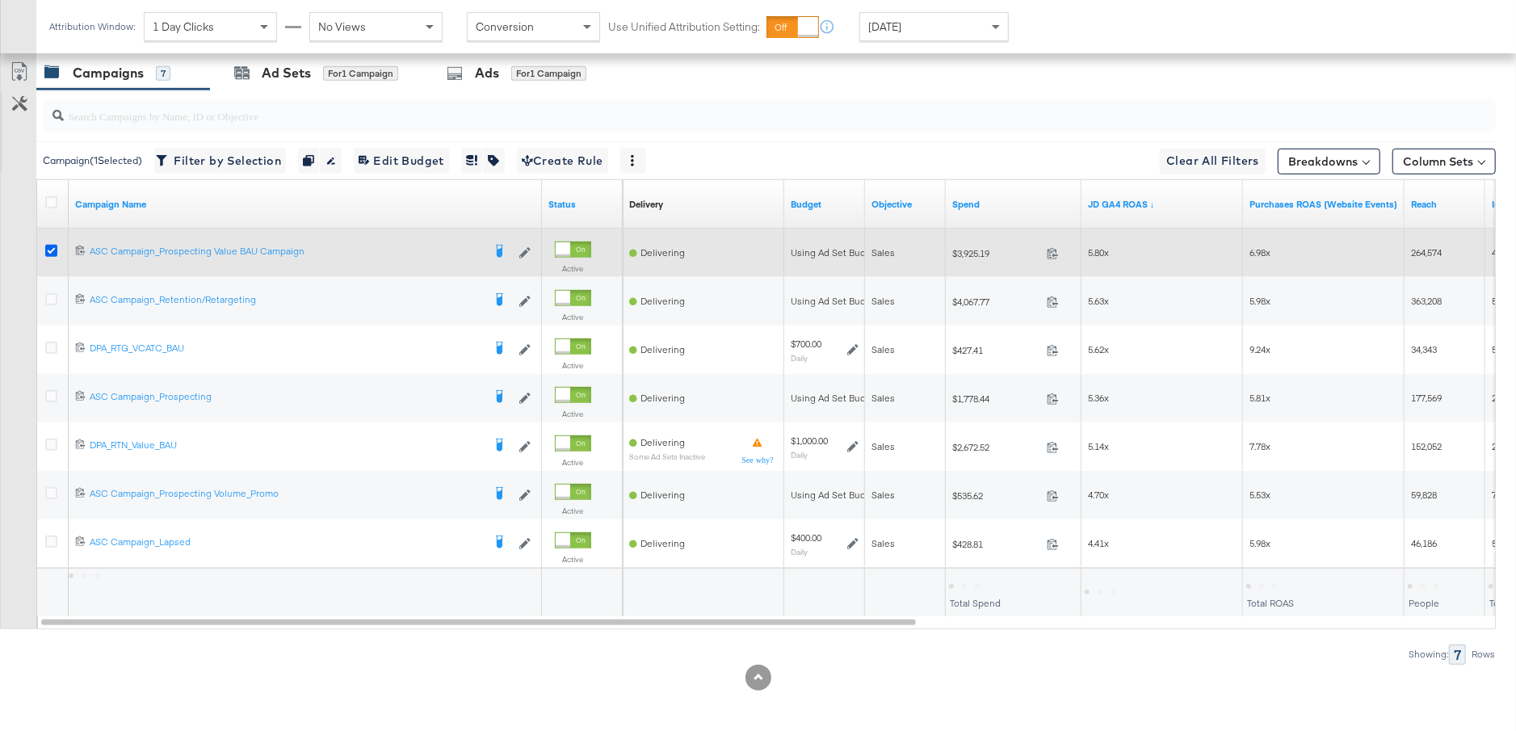
click at [50, 246] on icon at bounding box center [51, 251] width 12 height 12
click at [0, 0] on input "checkbox" at bounding box center [0, 0] width 0 height 0
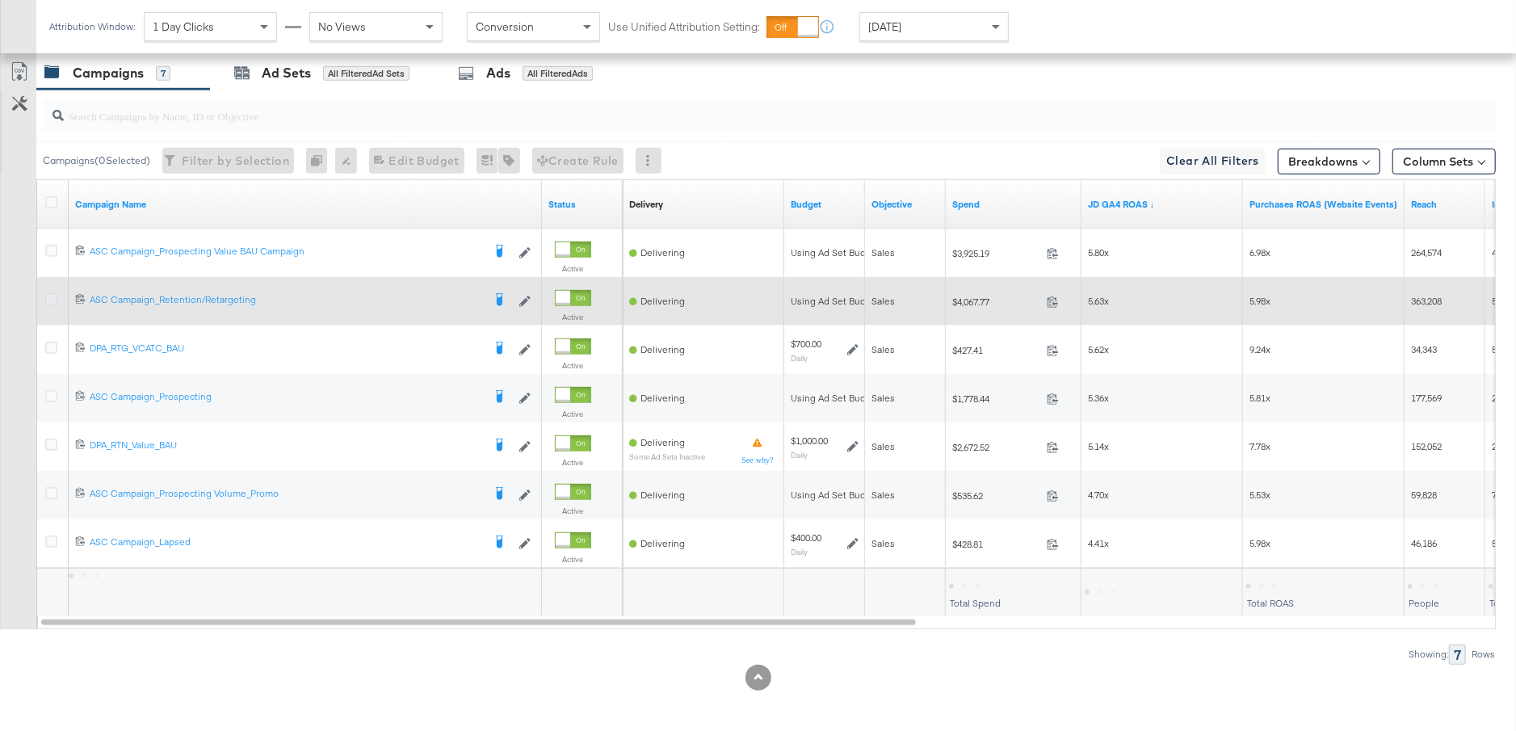
click at [50, 293] on icon at bounding box center [51, 299] width 12 height 12
click at [0, 0] on input "checkbox" at bounding box center [0, 0] width 0 height 0
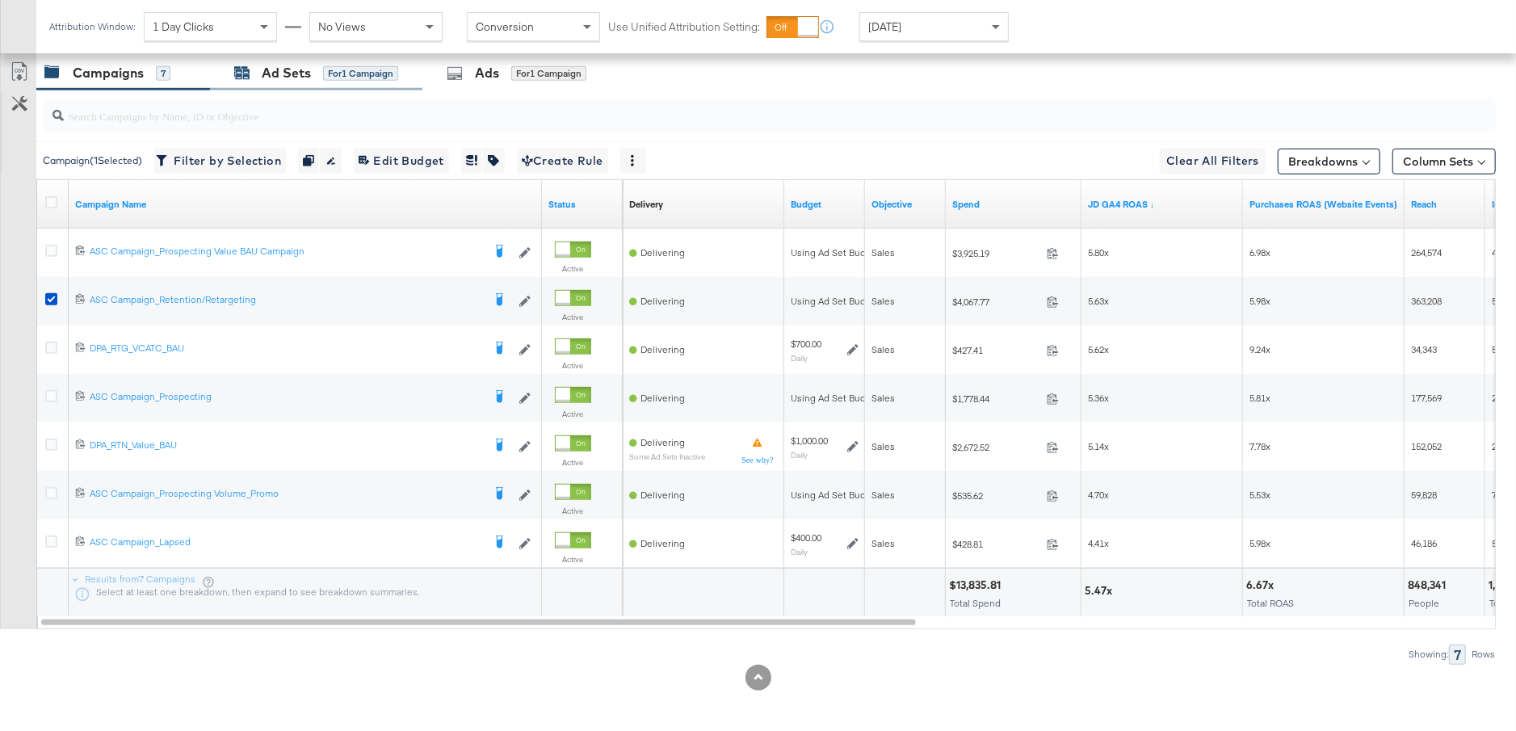
click at [327, 72] on div "for 1 Campaign" at bounding box center [360, 73] width 75 height 15
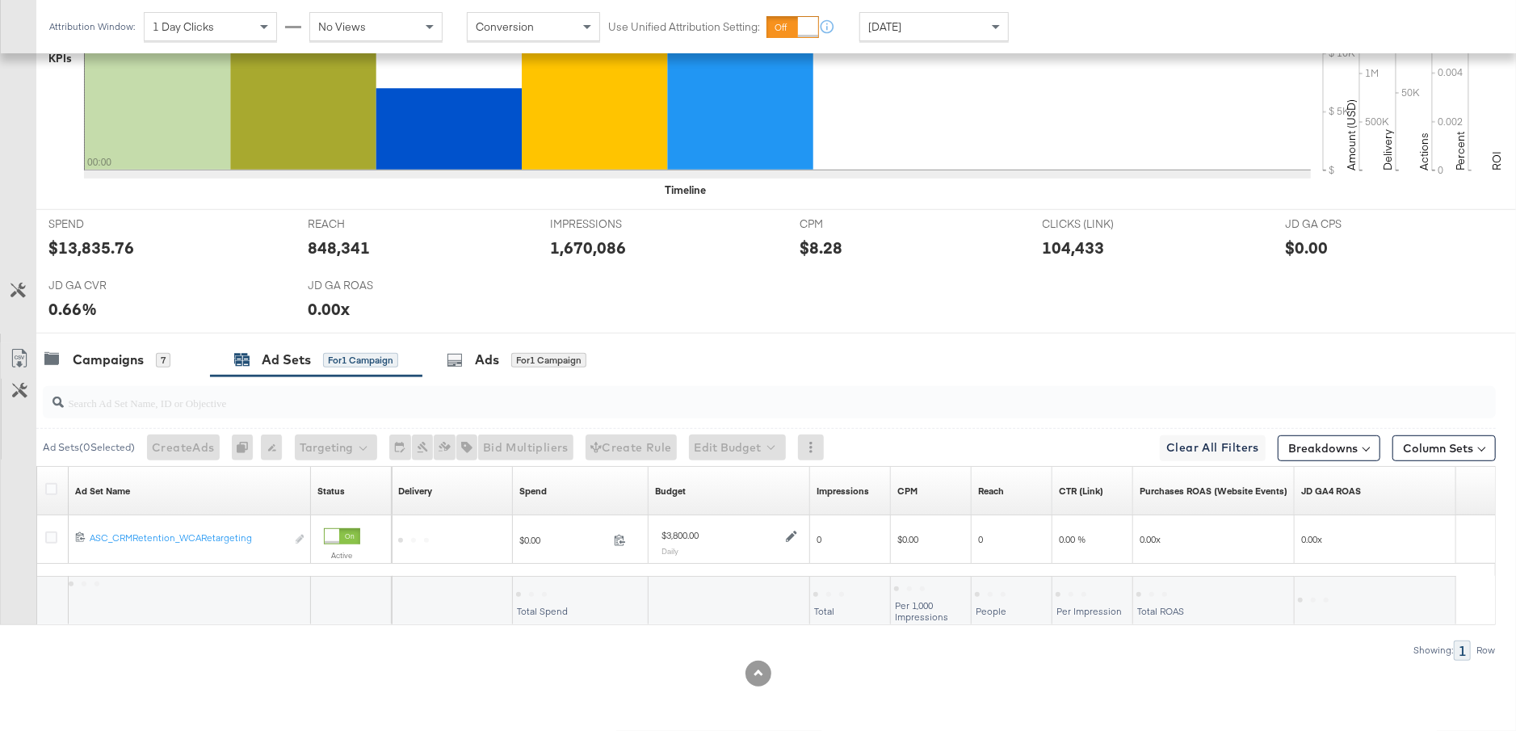
scroll to position [548, 0]
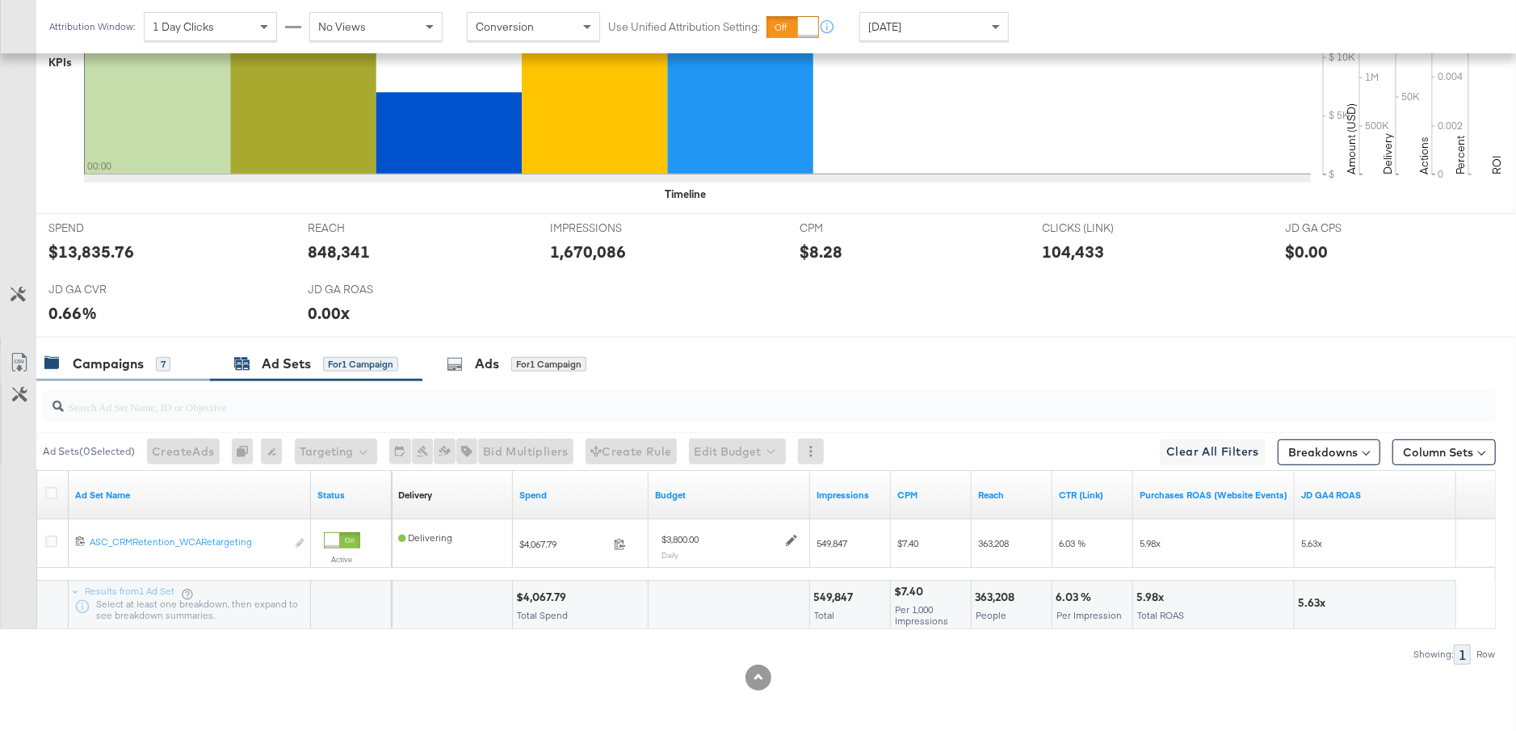
click at [106, 367] on div "Campaigns" at bounding box center [108, 364] width 71 height 19
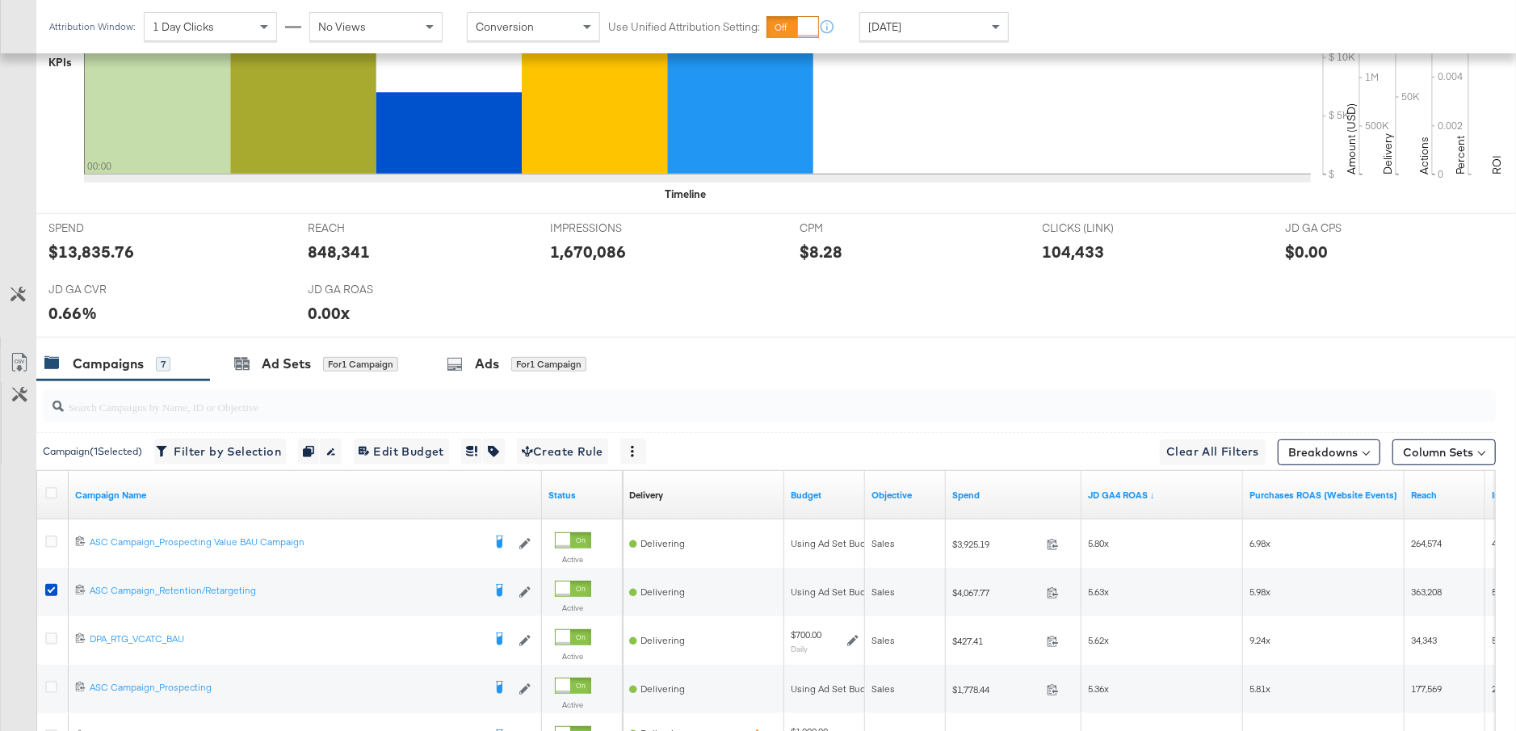
scroll to position [838, 0]
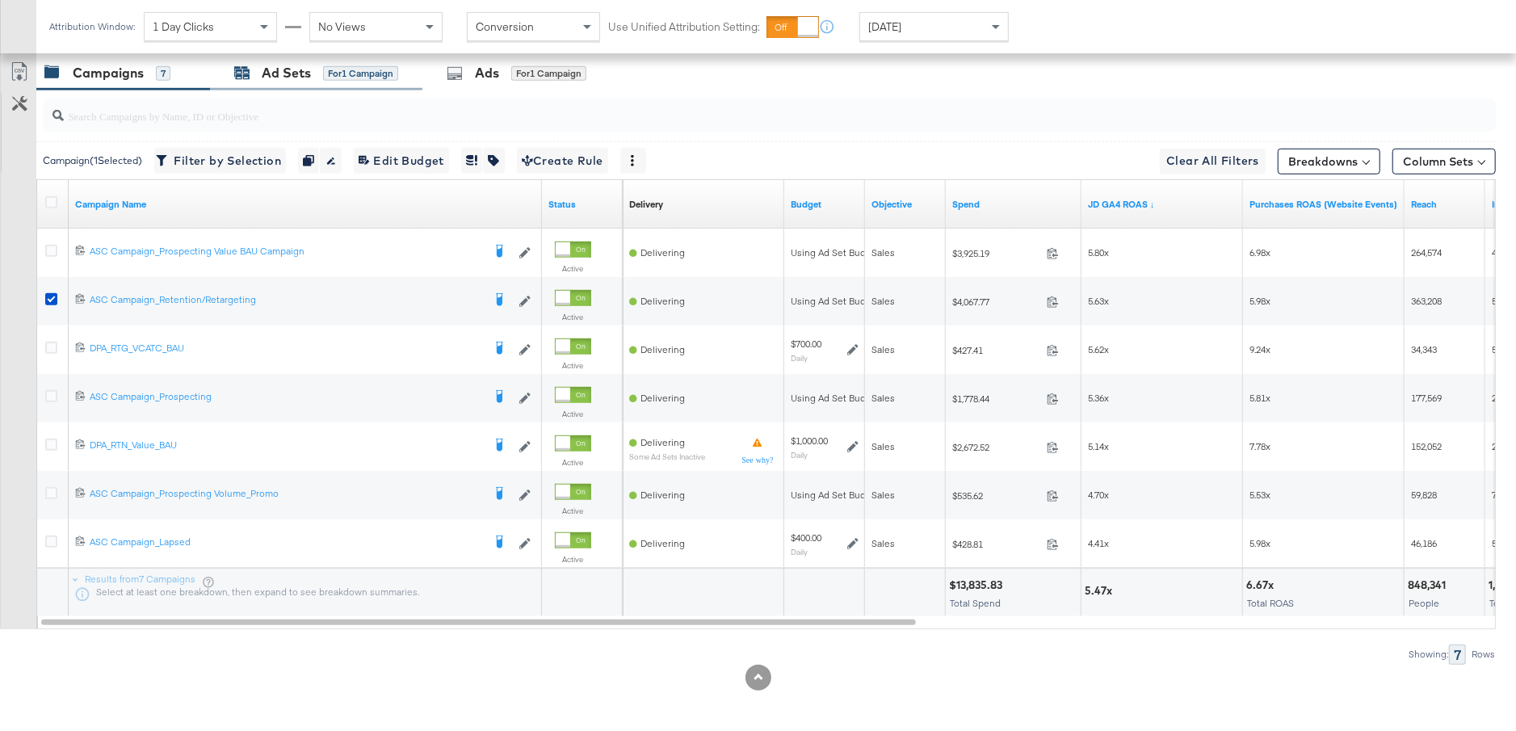
click at [283, 73] on div "Ad Sets" at bounding box center [286, 73] width 49 height 19
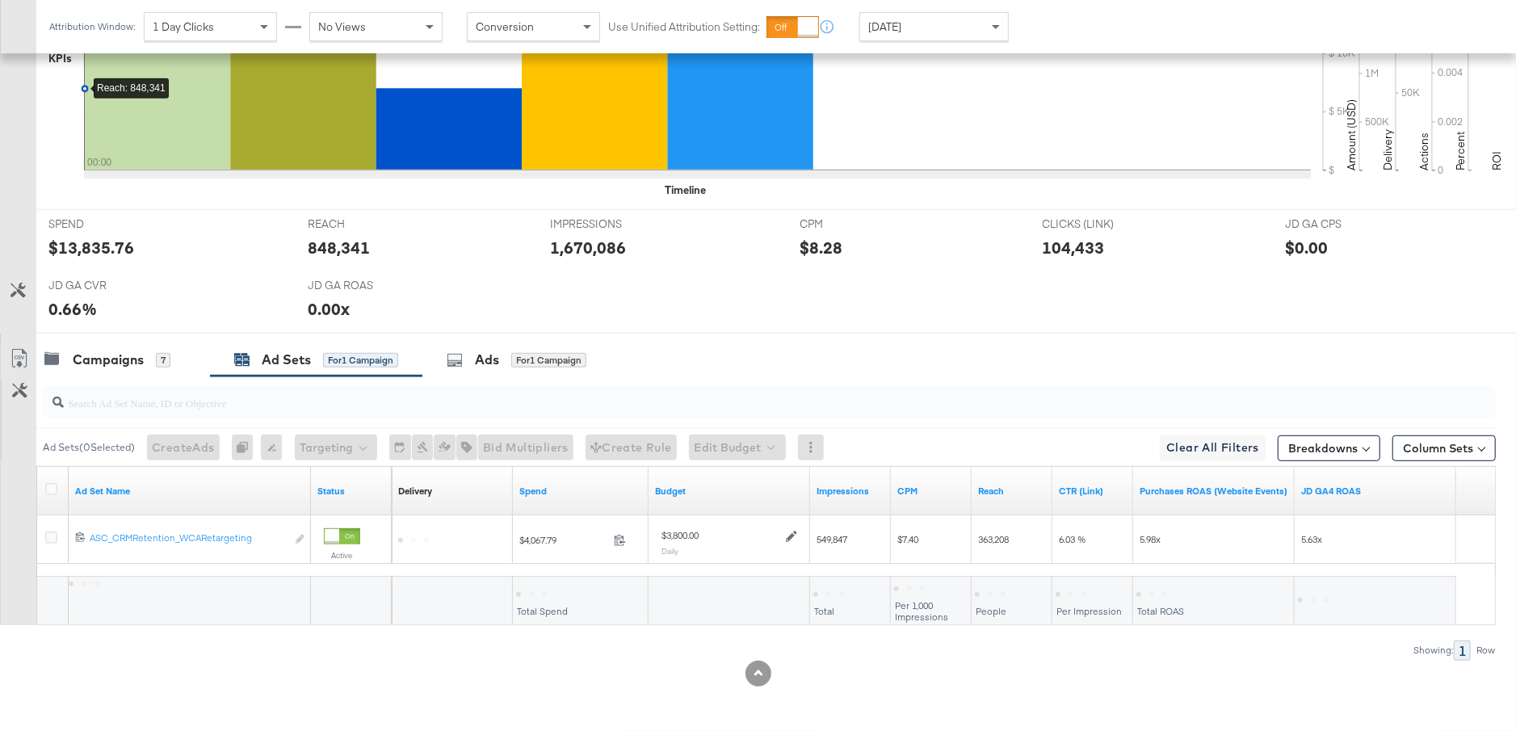
scroll to position [548, 0]
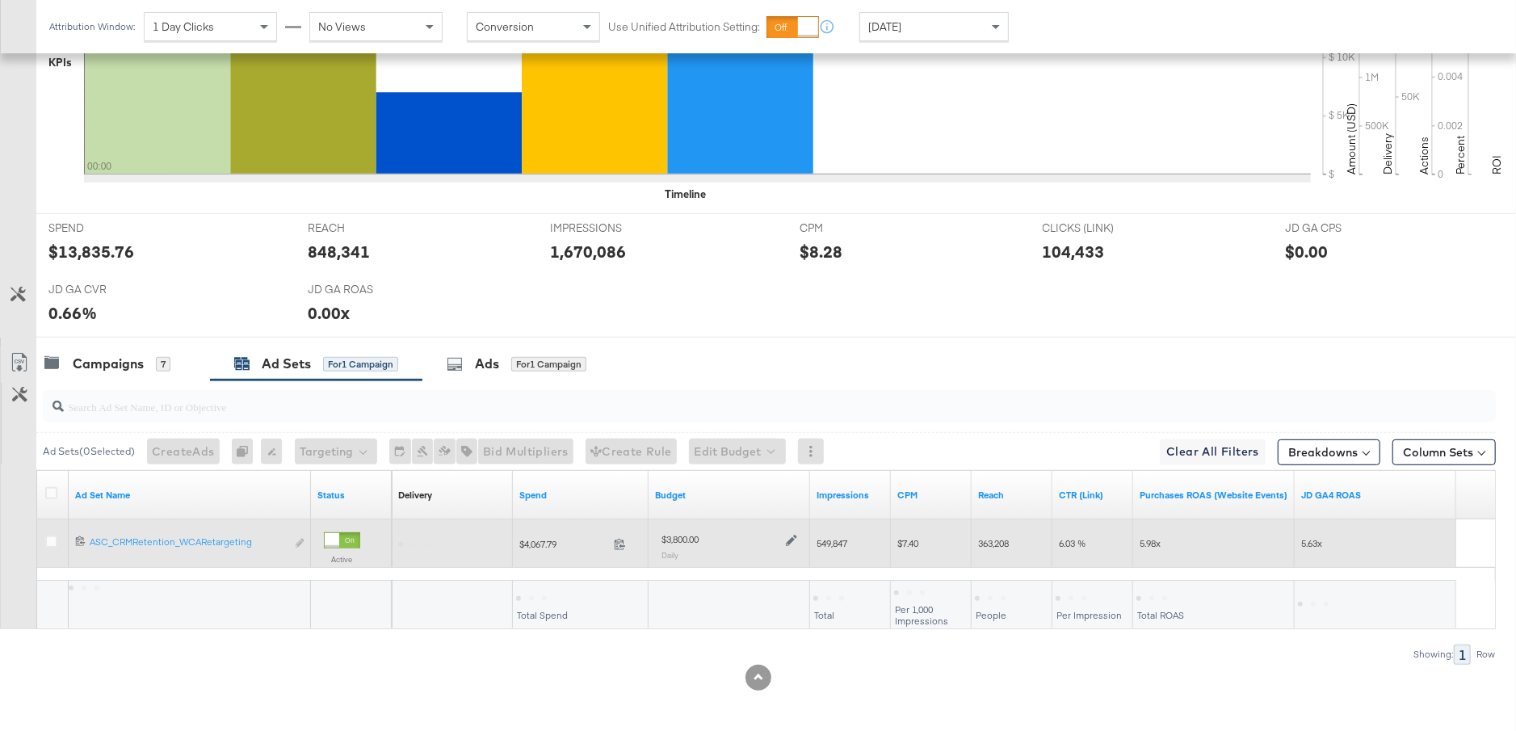
click at [792, 532] on div at bounding box center [789, 539] width 15 height 14
click at [792, 537] on icon at bounding box center [791, 541] width 11 height 11
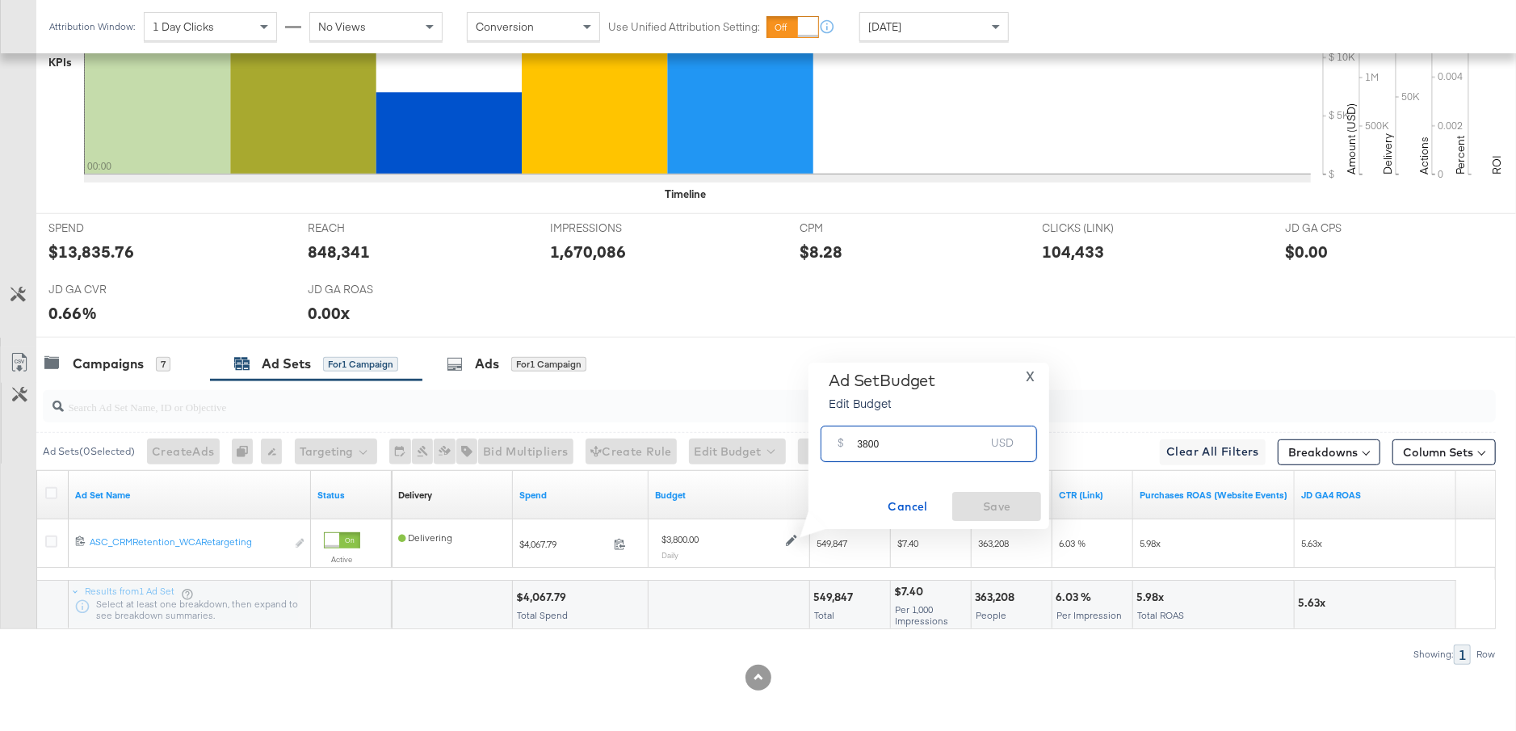
drag, startPoint x: 888, startPoint y: 443, endPoint x: 839, endPoint y: 444, distance: 48.5
click at [838, 443] on div "$ 3800 USD" at bounding box center [929, 444] width 216 height 36
type input "3000"
click at [990, 499] on span "Save" at bounding box center [997, 507] width 76 height 20
click at [151, 360] on div "Campaigns 7" at bounding box center [107, 364] width 126 height 19
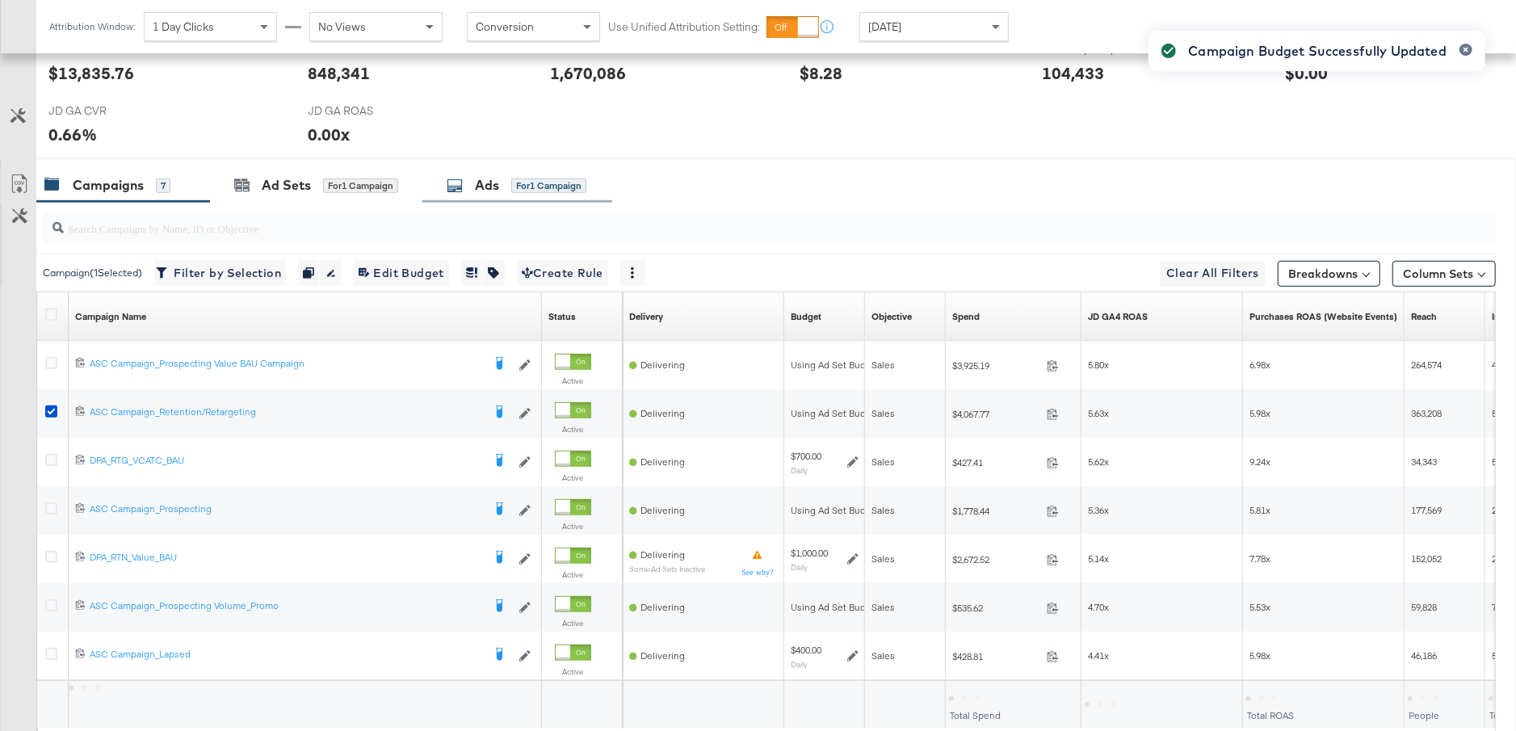
scroll to position [751, 0]
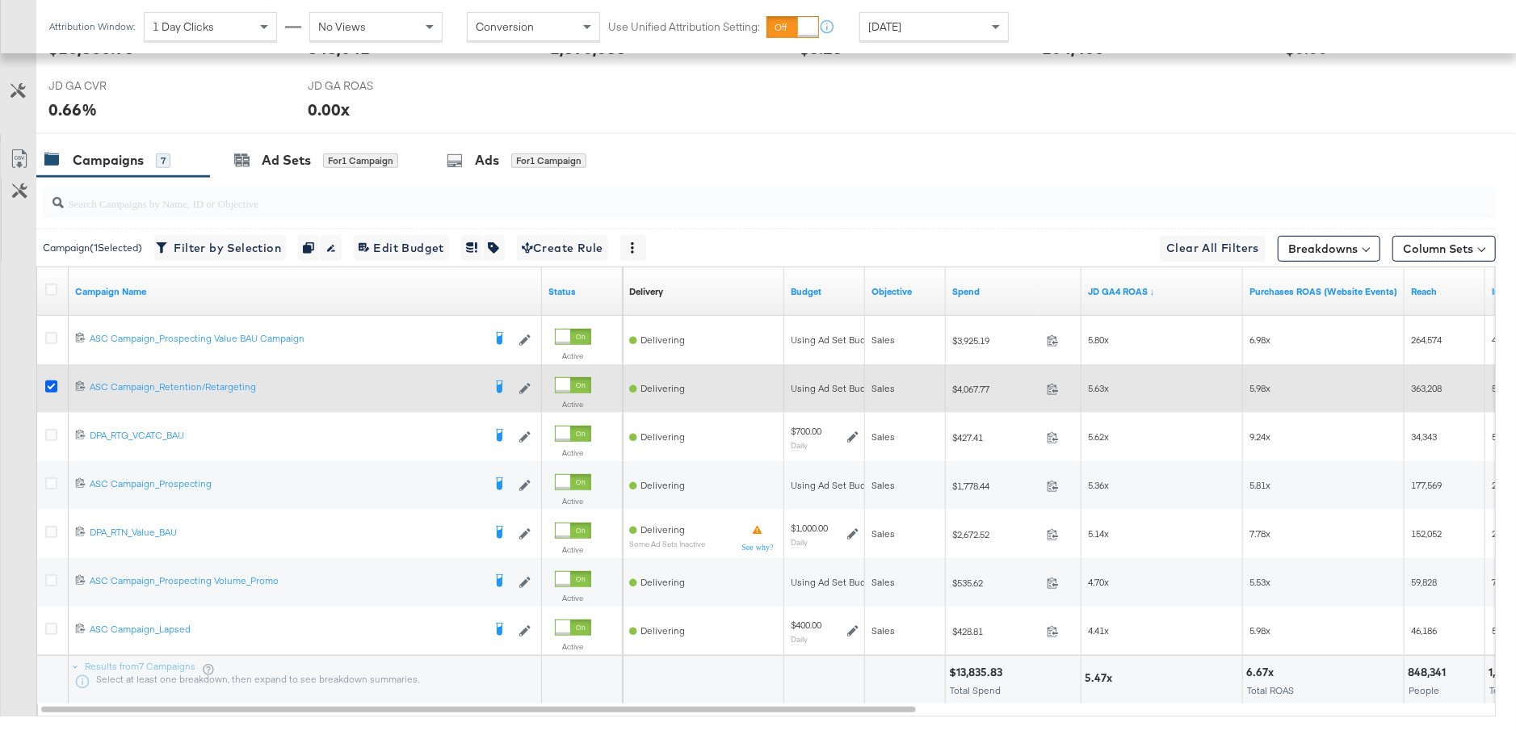
click at [49, 380] on icon at bounding box center [51, 386] width 12 height 12
click at [0, 0] on input "checkbox" at bounding box center [0, 0] width 0 height 0
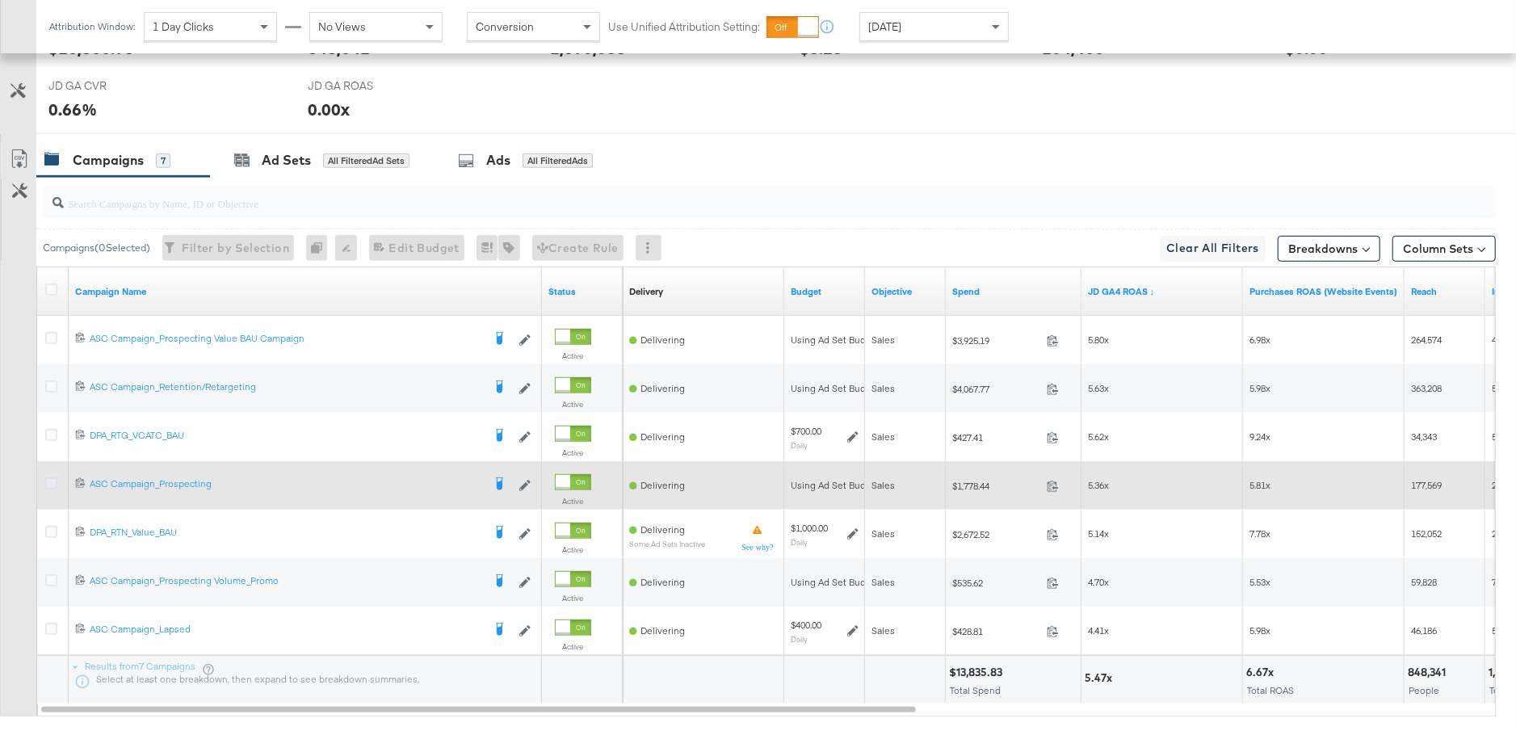
click at [53, 481] on icon at bounding box center [51, 483] width 12 height 12
click at [0, 0] on input "checkbox" at bounding box center [0, 0] width 0 height 0
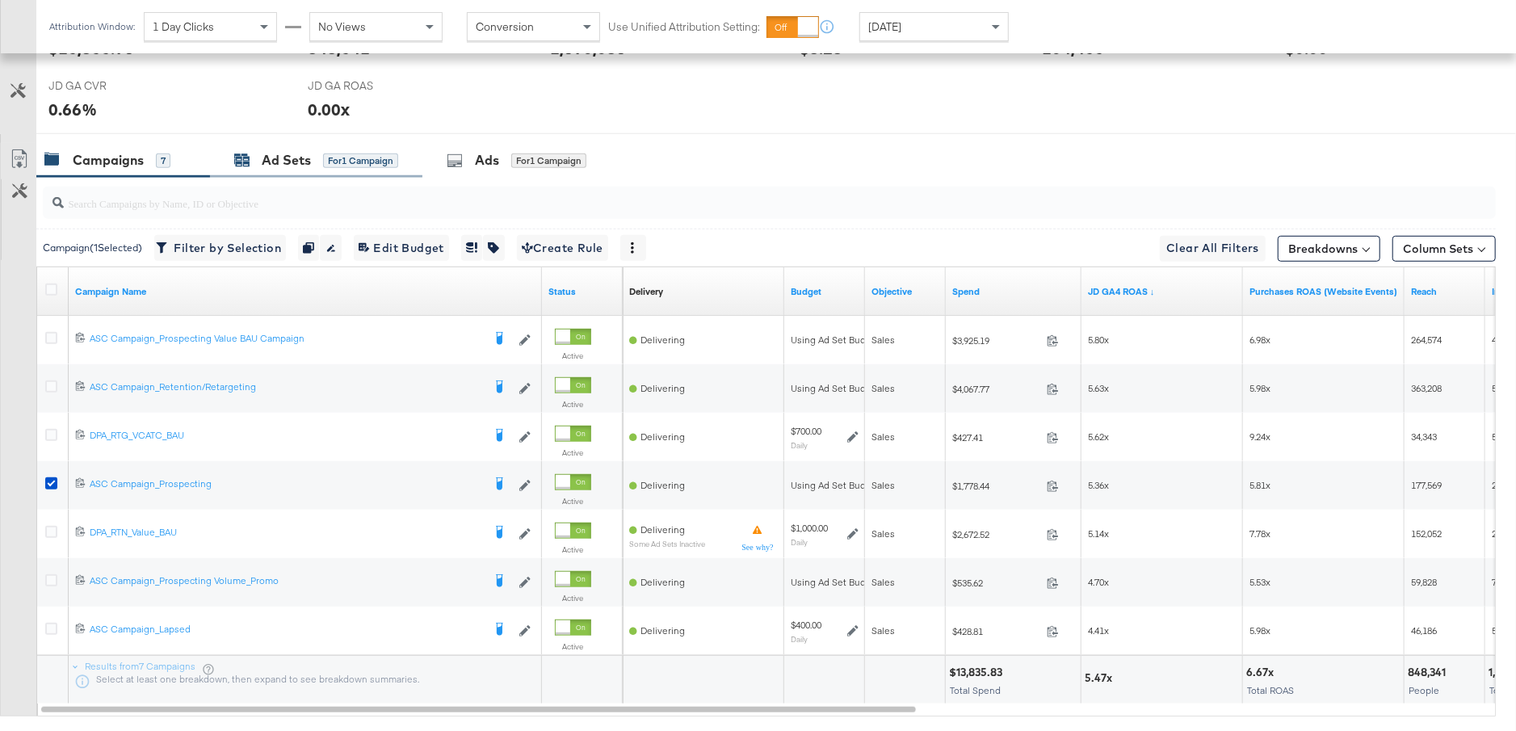
click at [354, 166] on div "Ad Sets for 1 Campaign" at bounding box center [316, 160] width 164 height 19
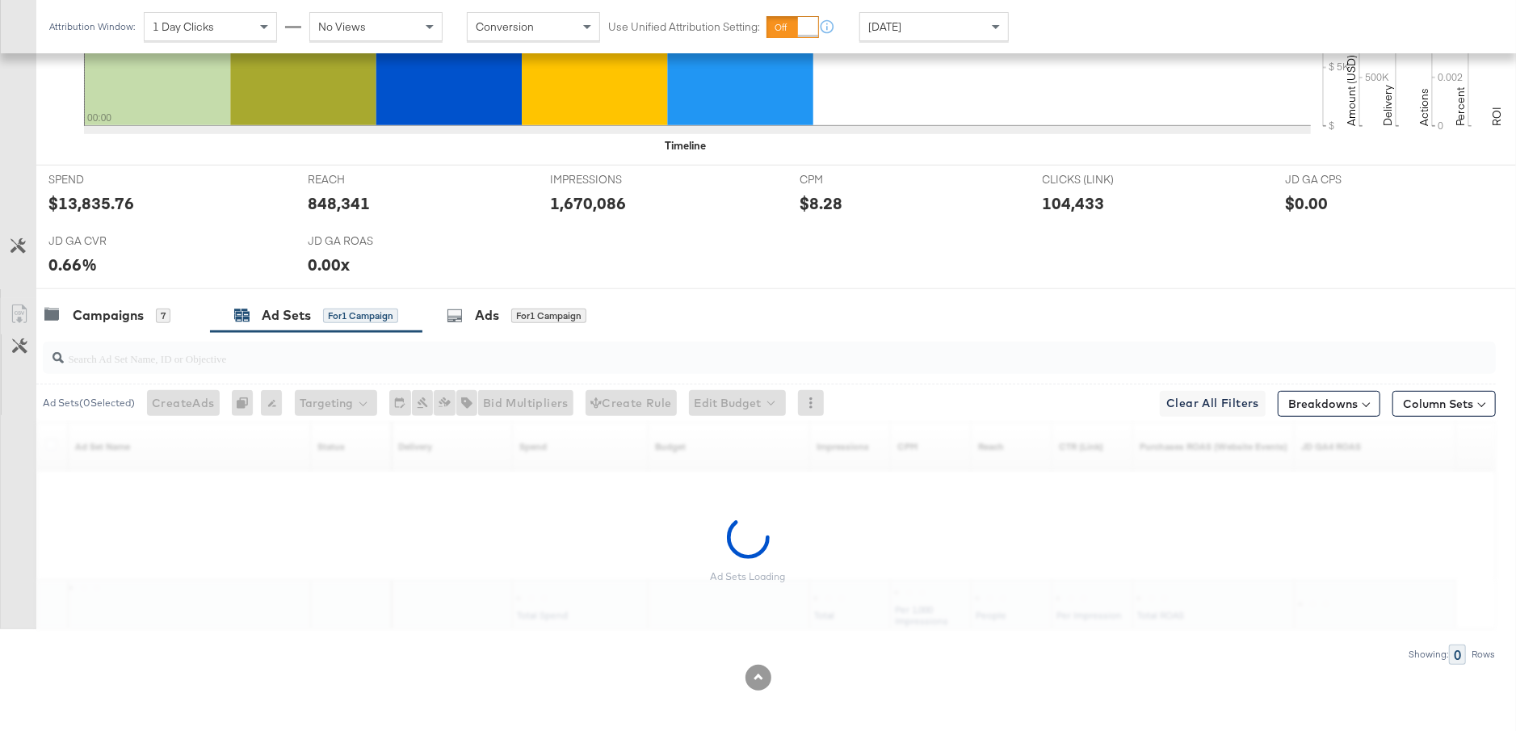
scroll to position [548, 0]
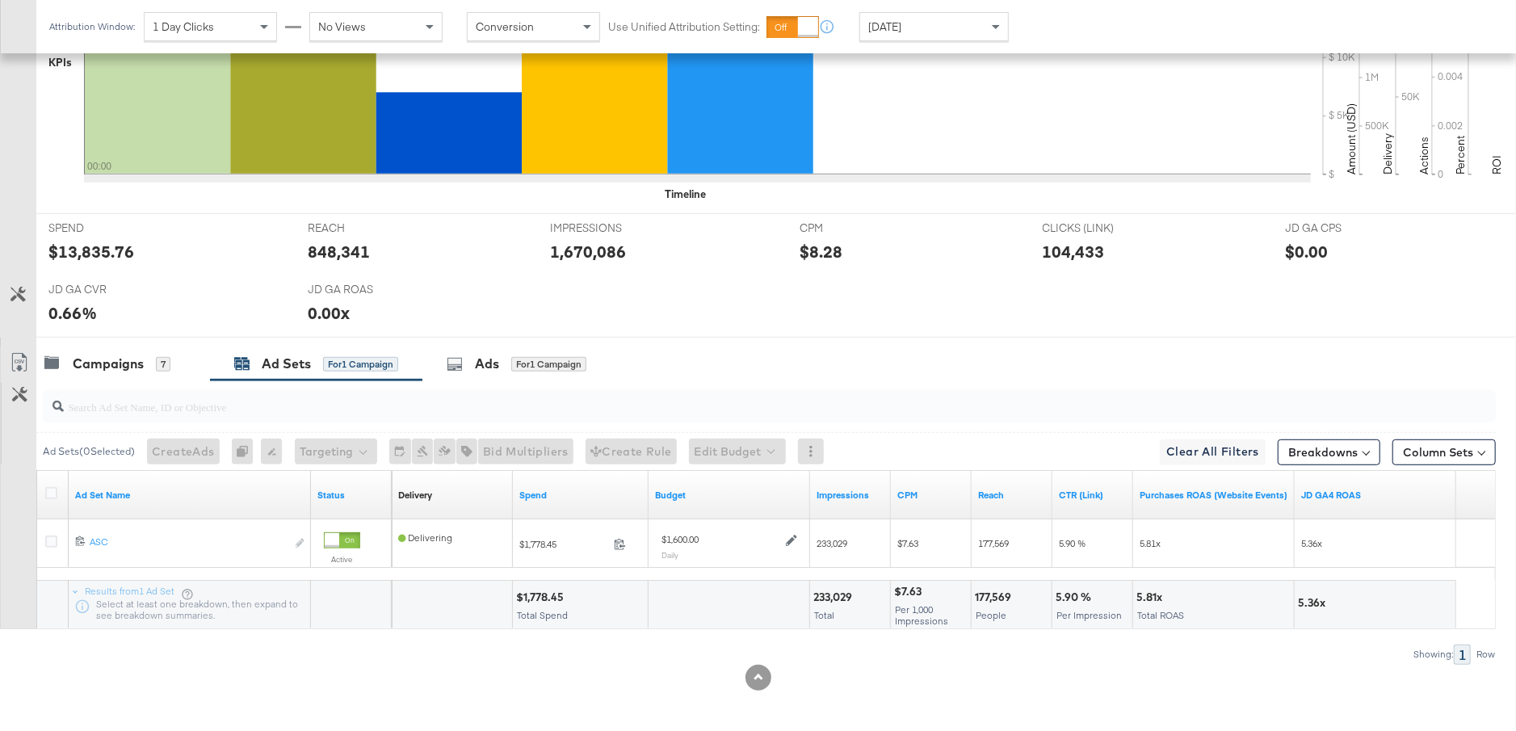
click at [147, 341] on div at bounding box center [758, 344] width 1516 height 13
click at [130, 366] on div "Campaigns" at bounding box center [108, 364] width 71 height 19
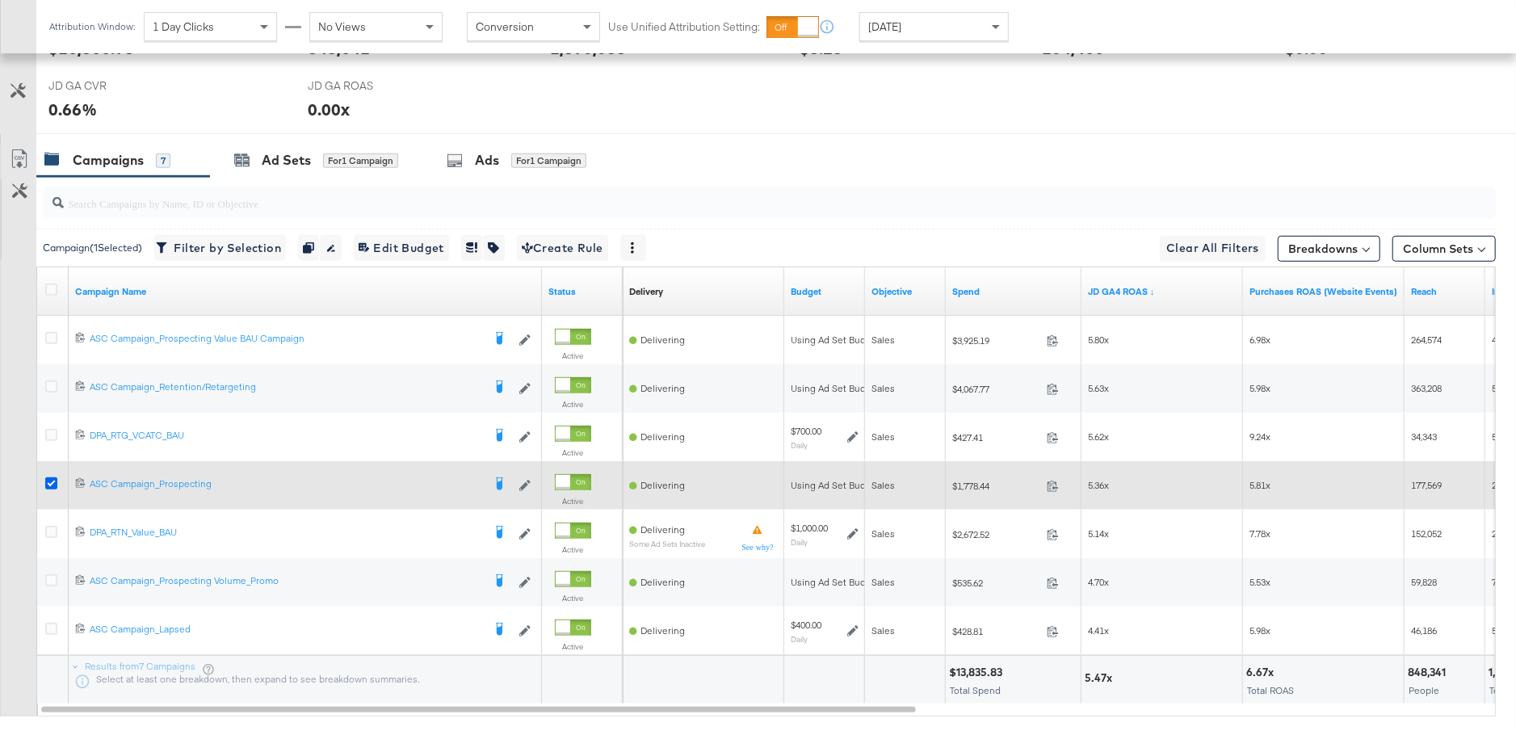
click at [50, 478] on icon at bounding box center [51, 483] width 12 height 12
click at [0, 0] on input "checkbox" at bounding box center [0, 0] width 0 height 0
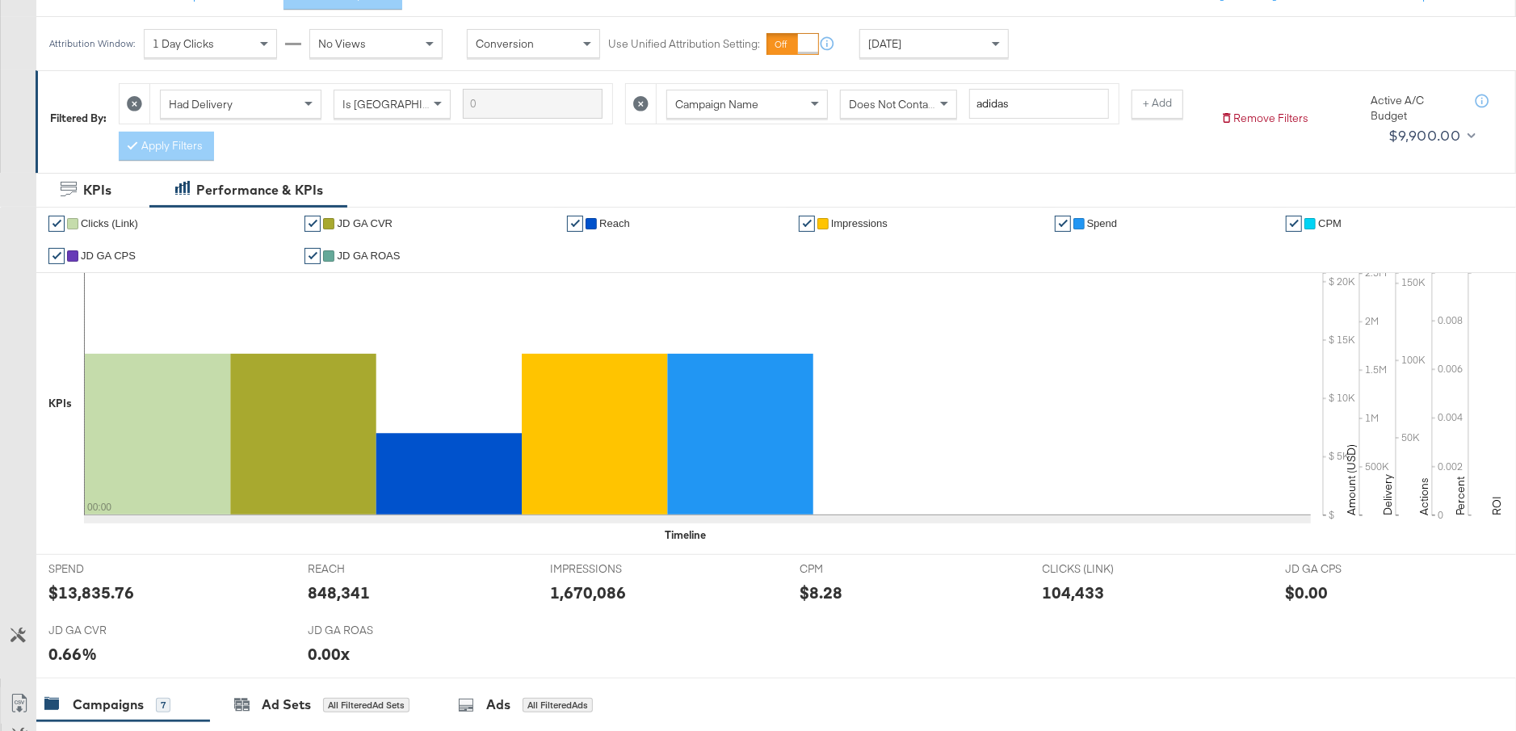
scroll to position [0, 0]
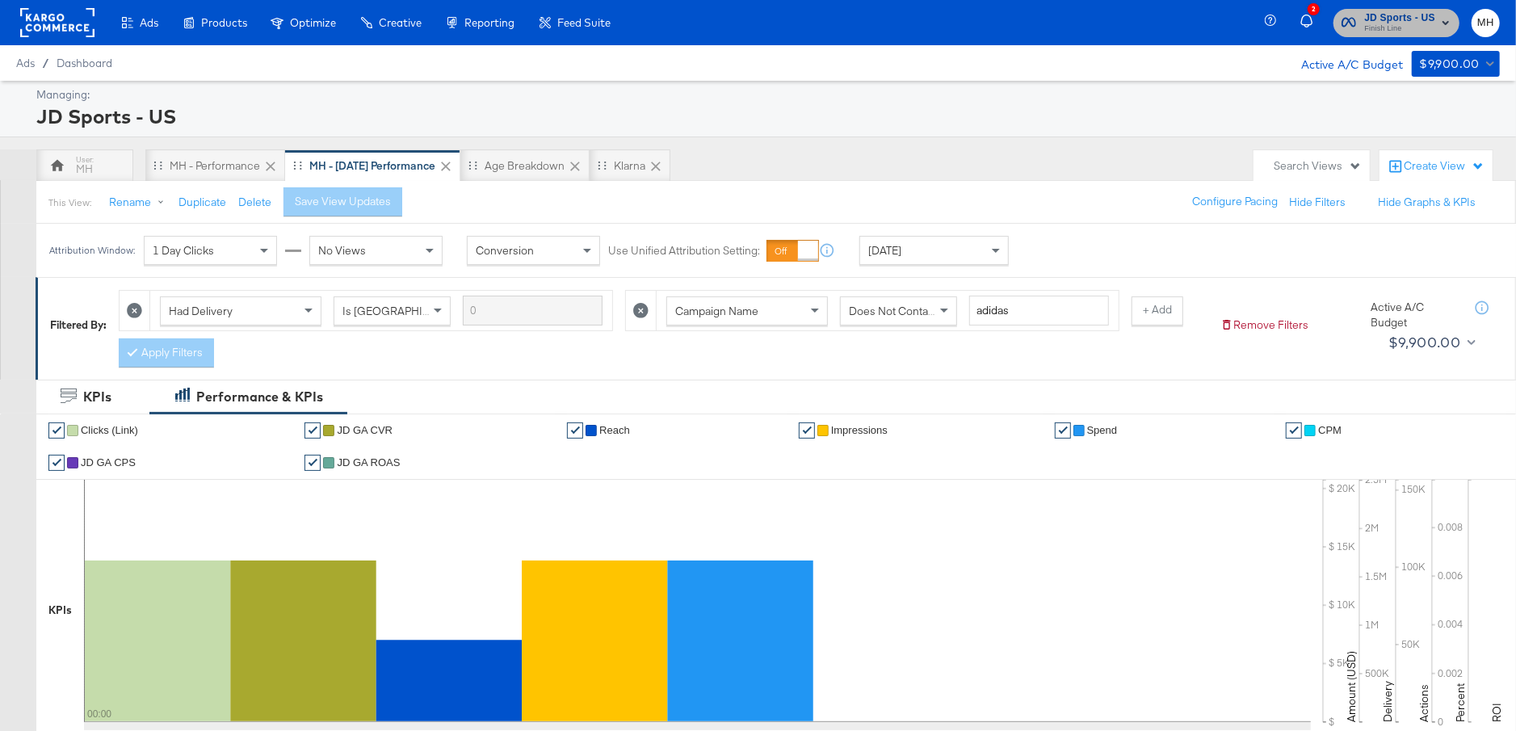
click at [1426, 23] on span "Finish Line" at bounding box center [1399, 29] width 71 height 13
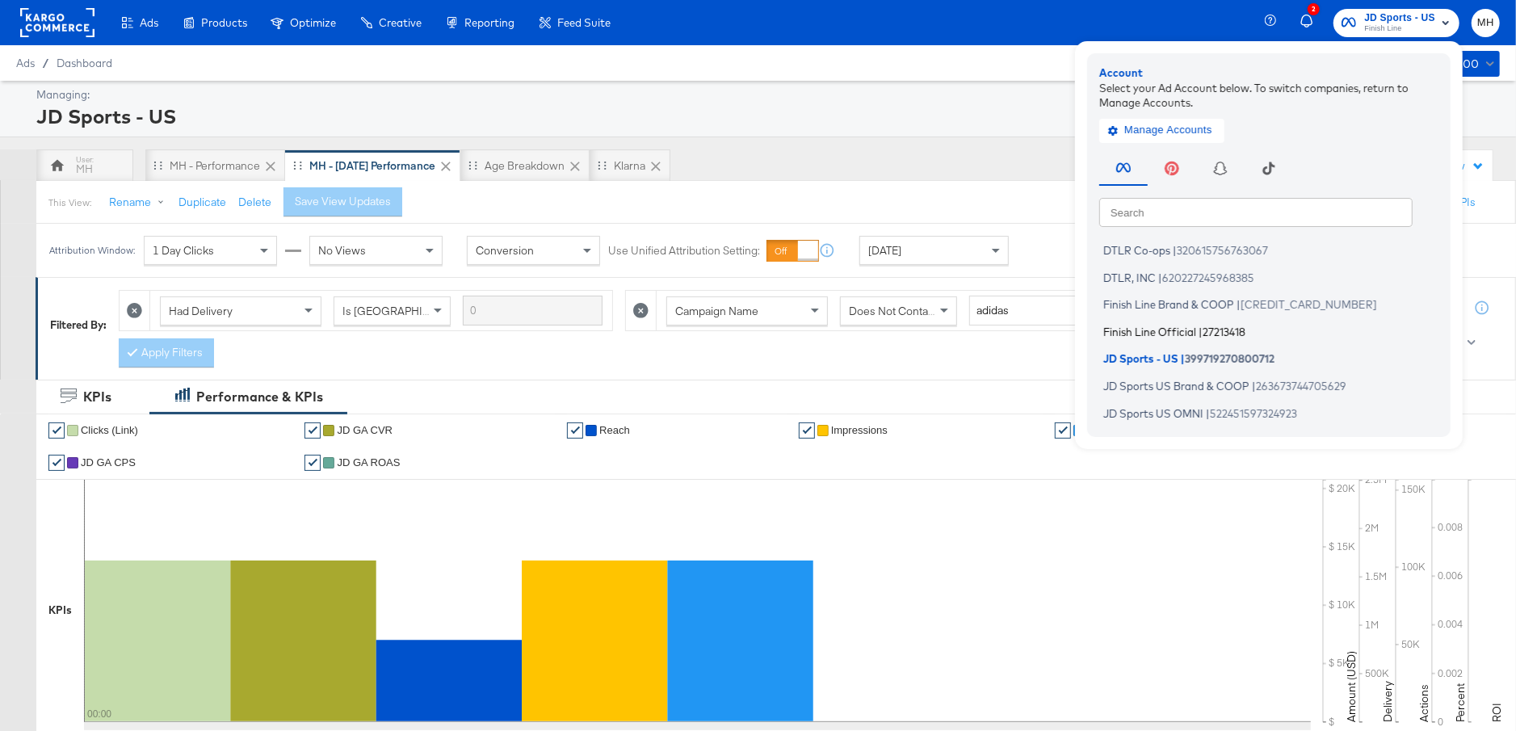
click at [1145, 326] on span "Finish Line Official" at bounding box center [1149, 331] width 93 height 13
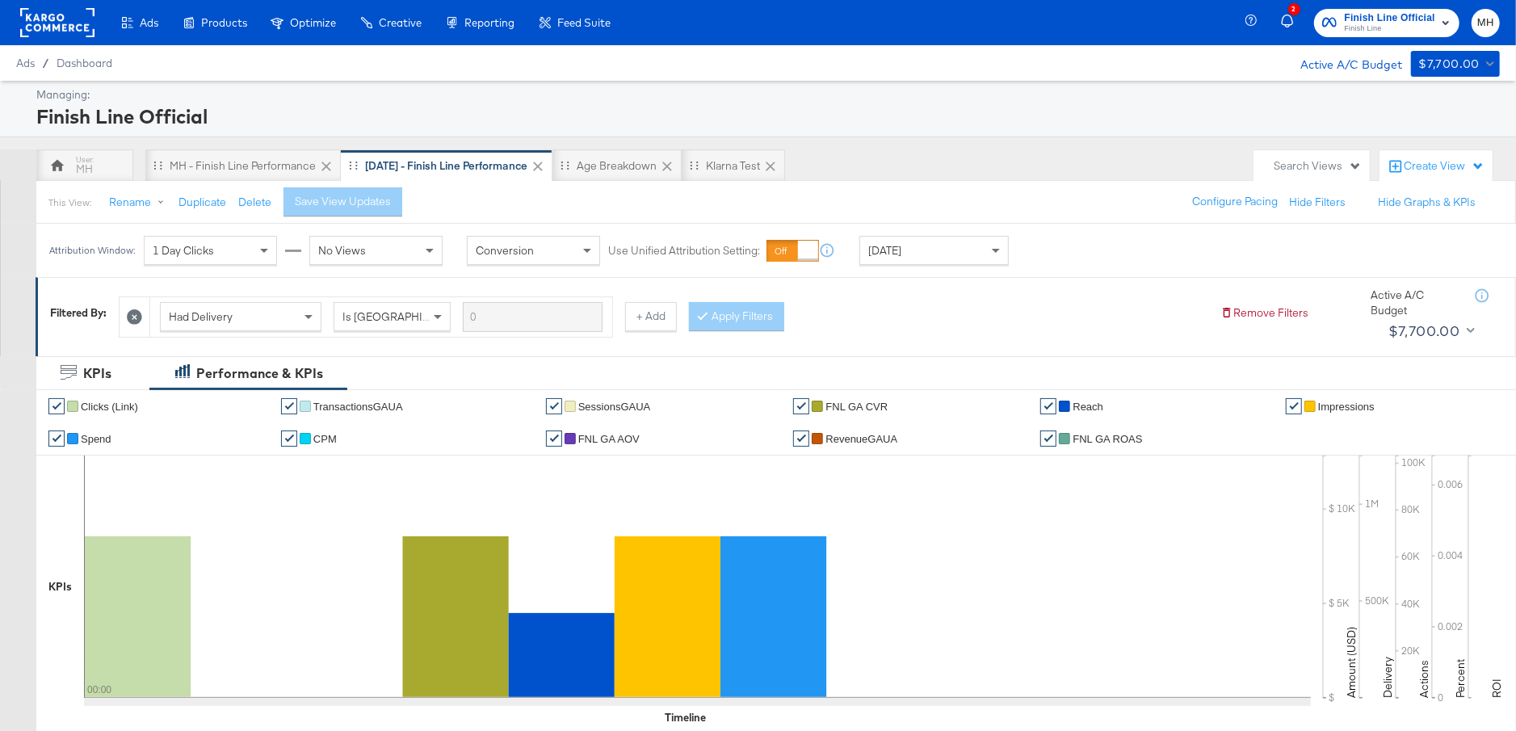
click at [54, 35] on rect at bounding box center [57, 22] width 74 height 29
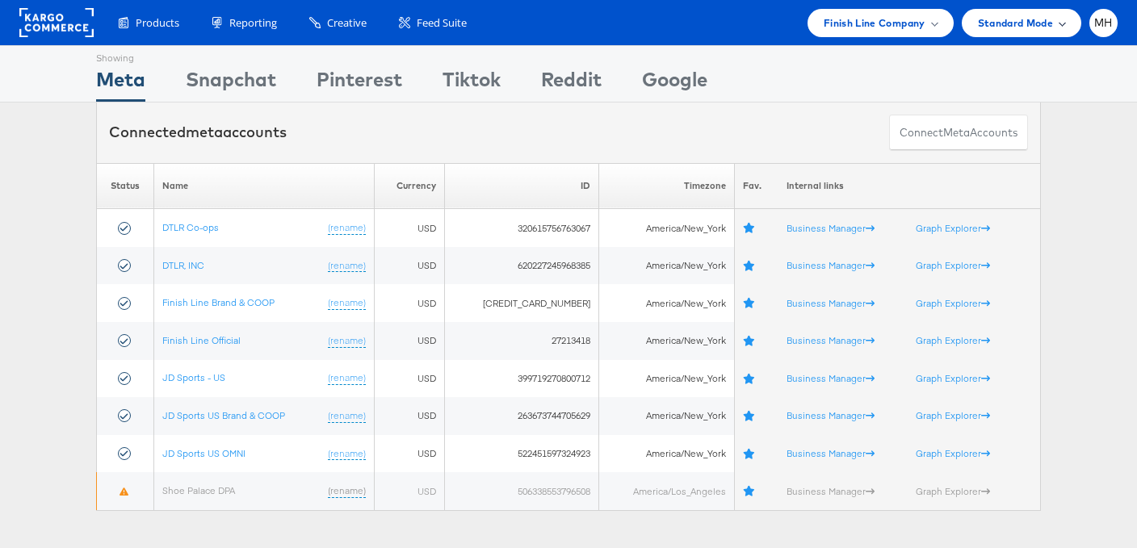
click at [1040, 31] on div "Standard Mode" at bounding box center [1022, 23] width 120 height 28
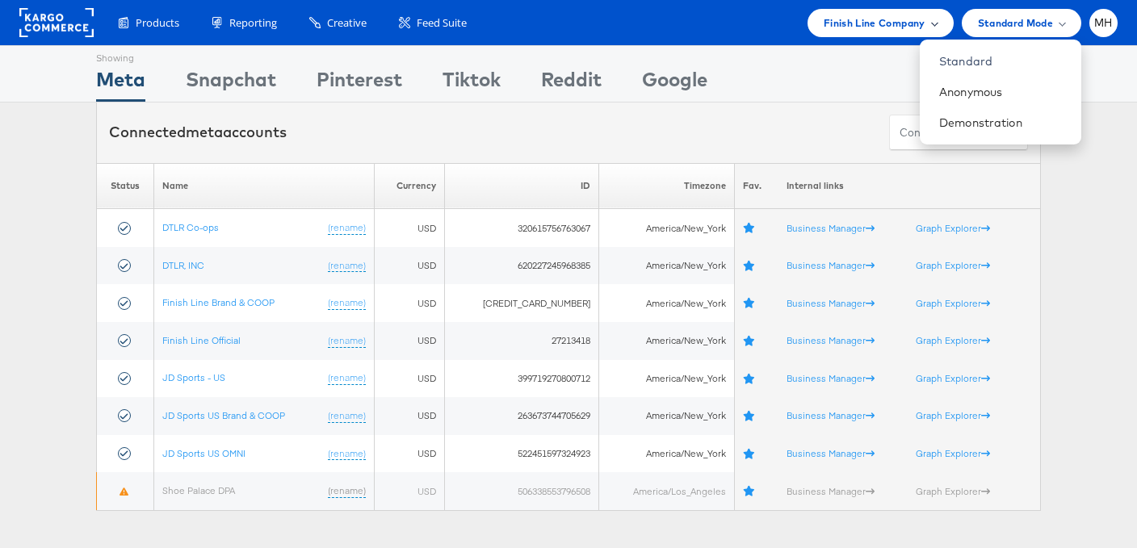
click at [903, 25] on span "Finish Line Company" at bounding box center [875, 23] width 102 height 17
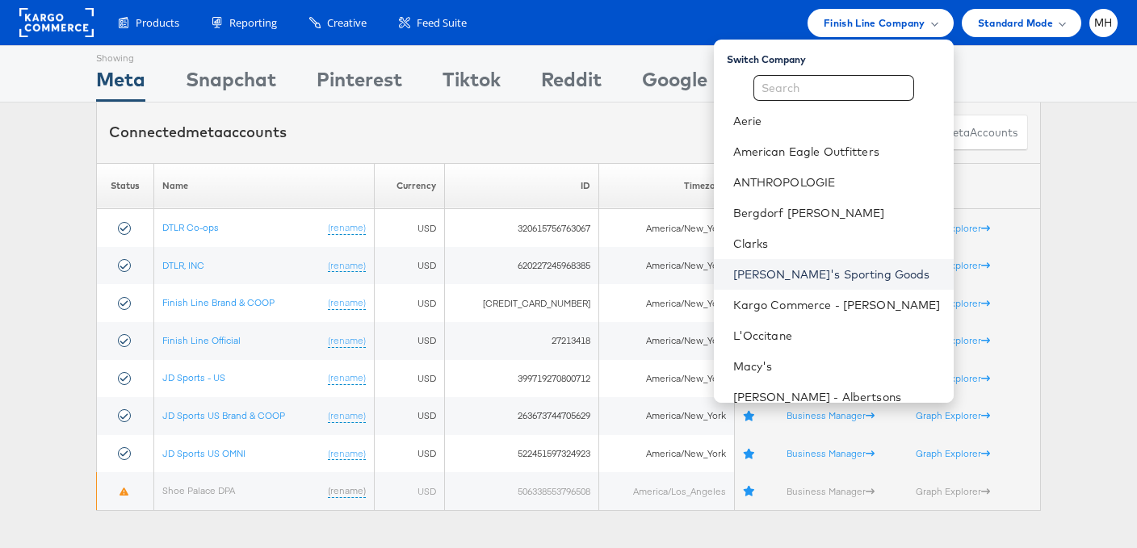
scroll to position [196, 0]
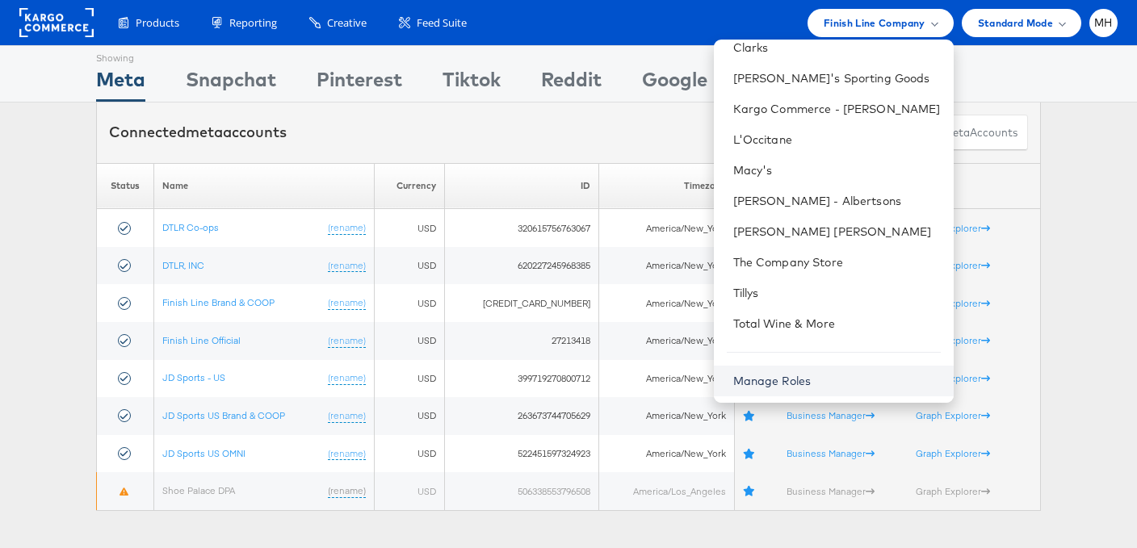
click at [812, 384] on link "Manage Roles" at bounding box center [772, 381] width 78 height 15
